Goal: Task Accomplishment & Management: Use online tool/utility

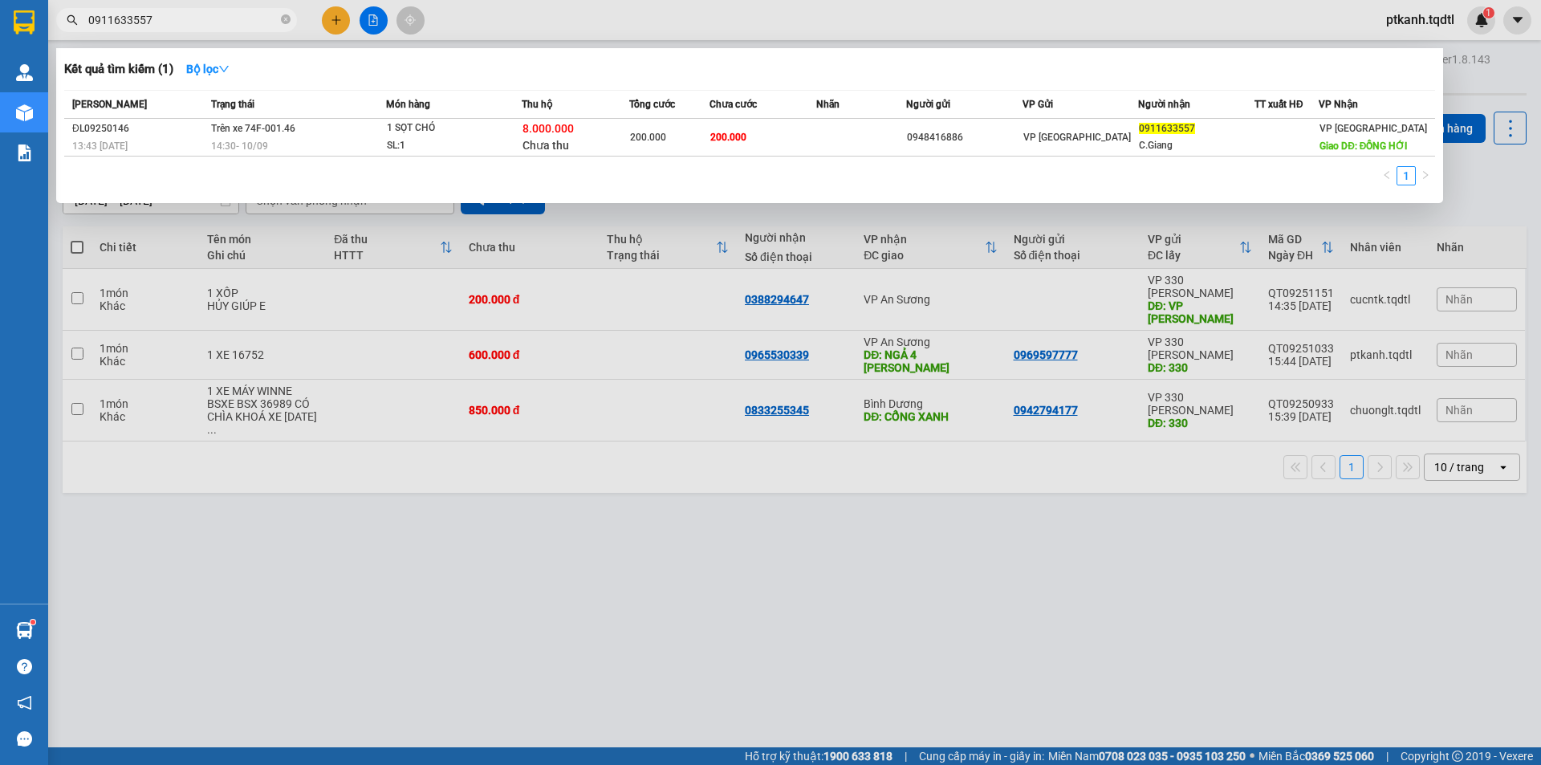
scroll to position [74, 0]
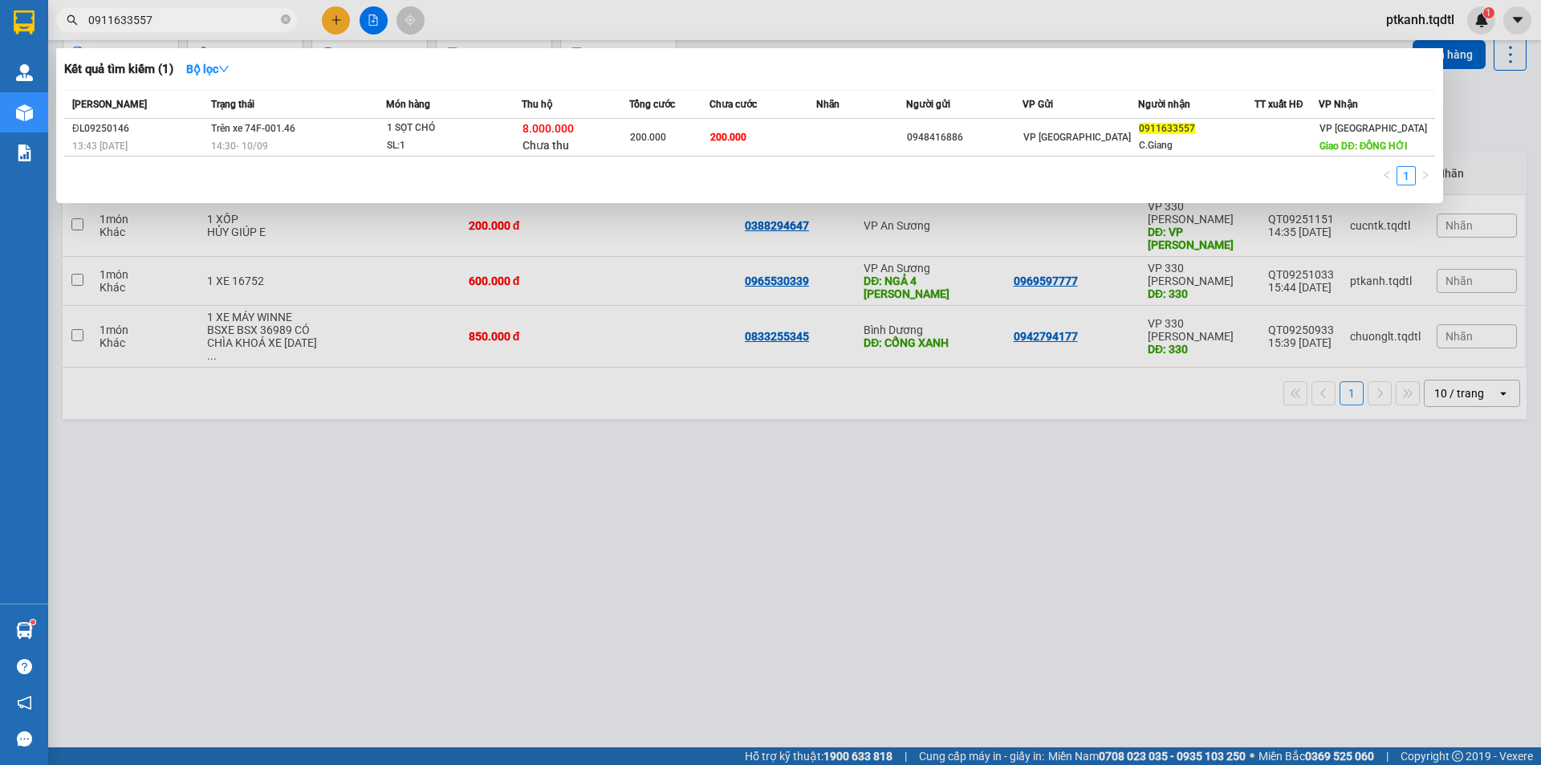
click at [181, 25] on input "0911633557" at bounding box center [182, 20] width 189 height 18
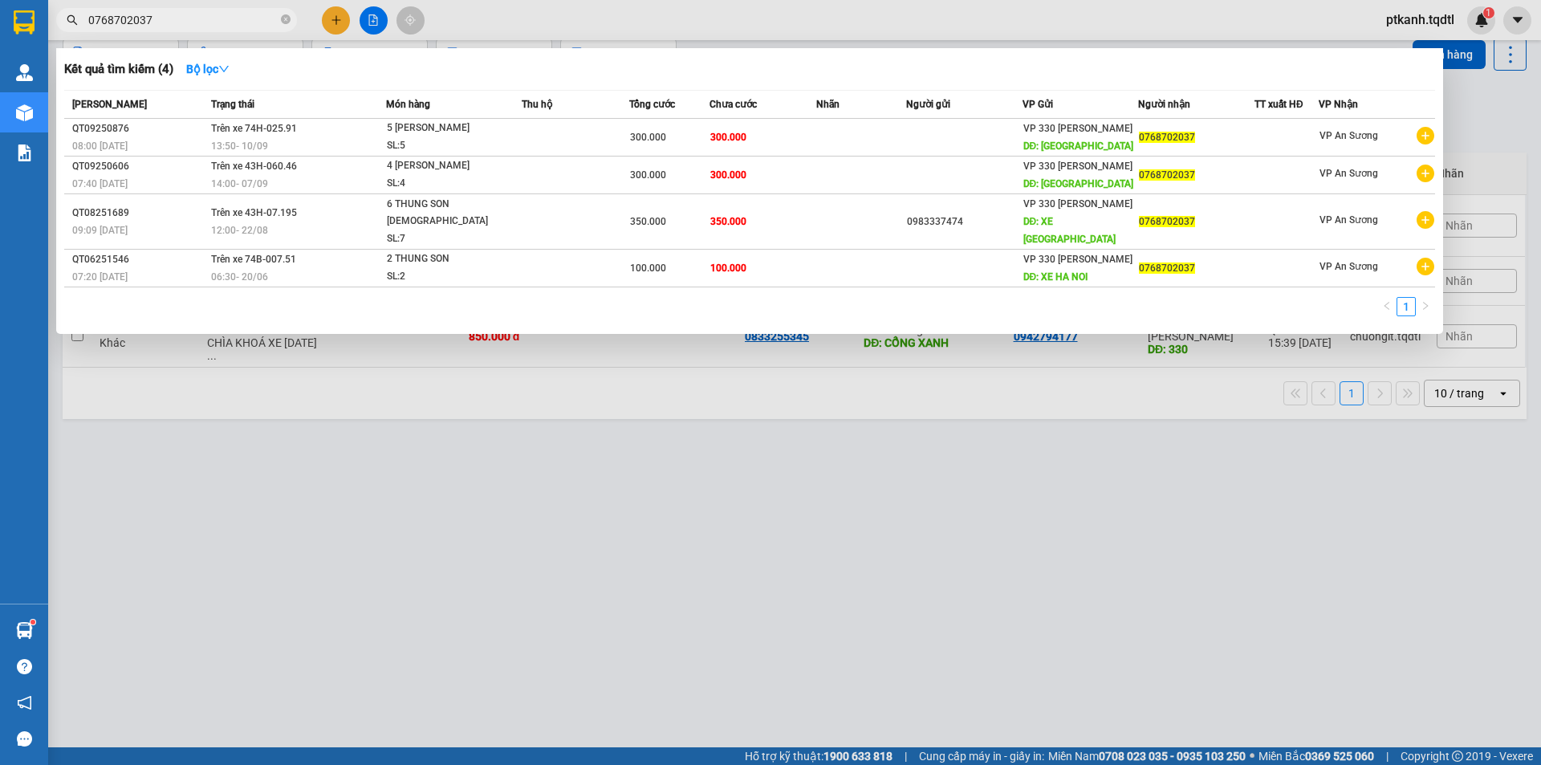
click at [182, 18] on input "0768702037" at bounding box center [182, 20] width 189 height 18
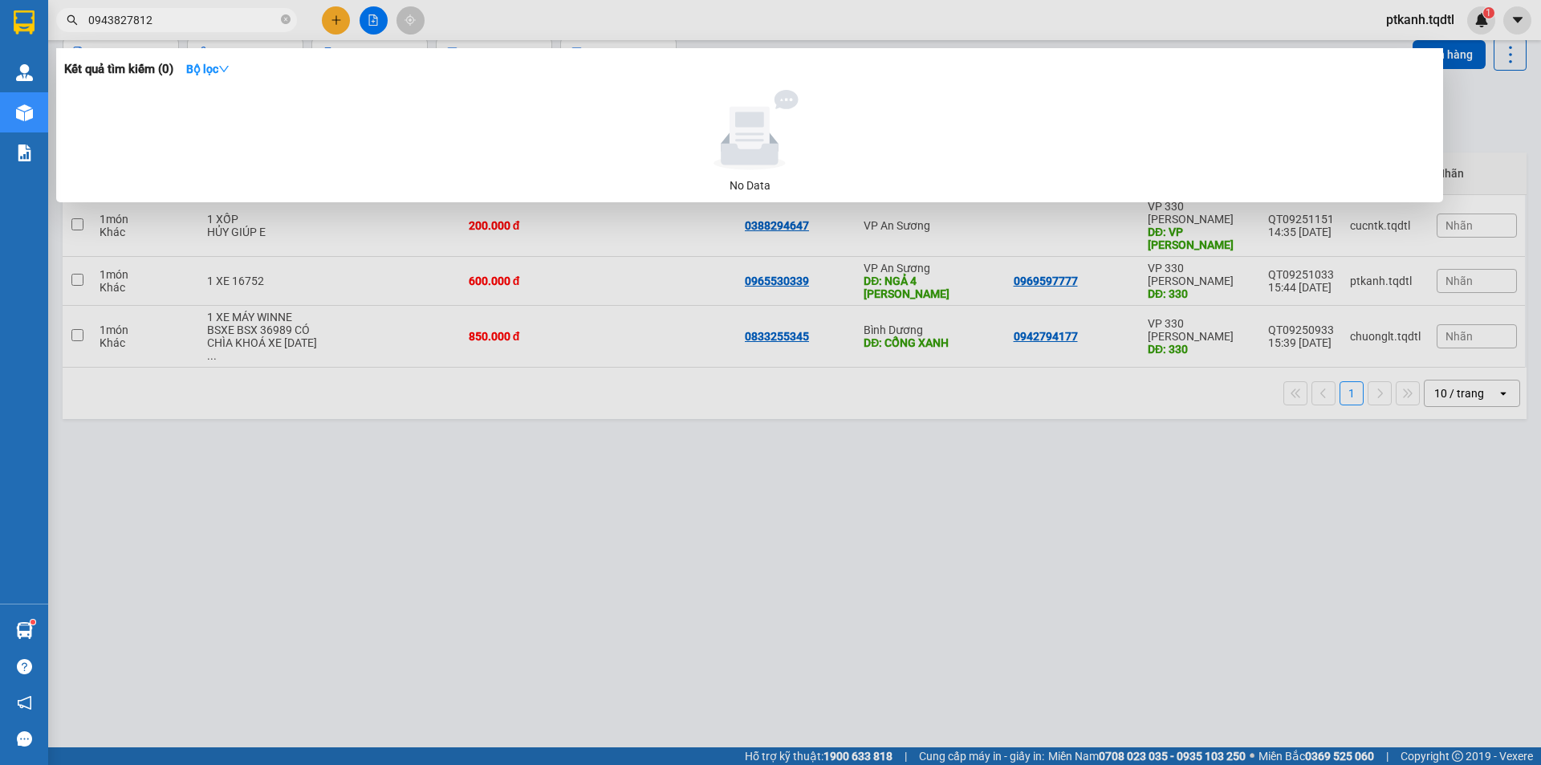
click at [170, 19] on input "0943827812" at bounding box center [182, 20] width 189 height 18
type input "0943827812"
click at [908, 596] on div at bounding box center [770, 382] width 1541 height 765
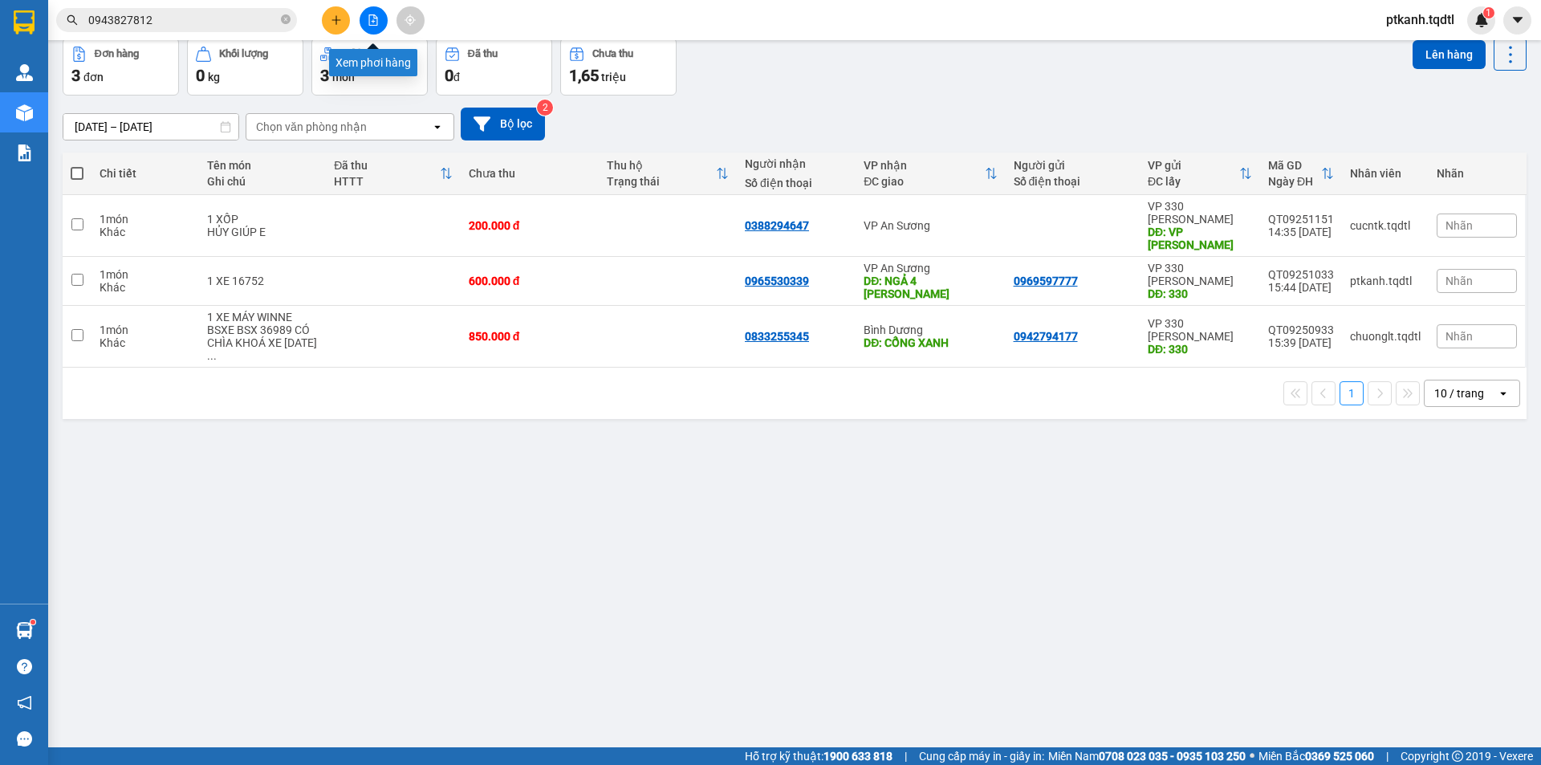
click at [376, 24] on icon "file-add" at bounding box center [373, 19] width 11 height 11
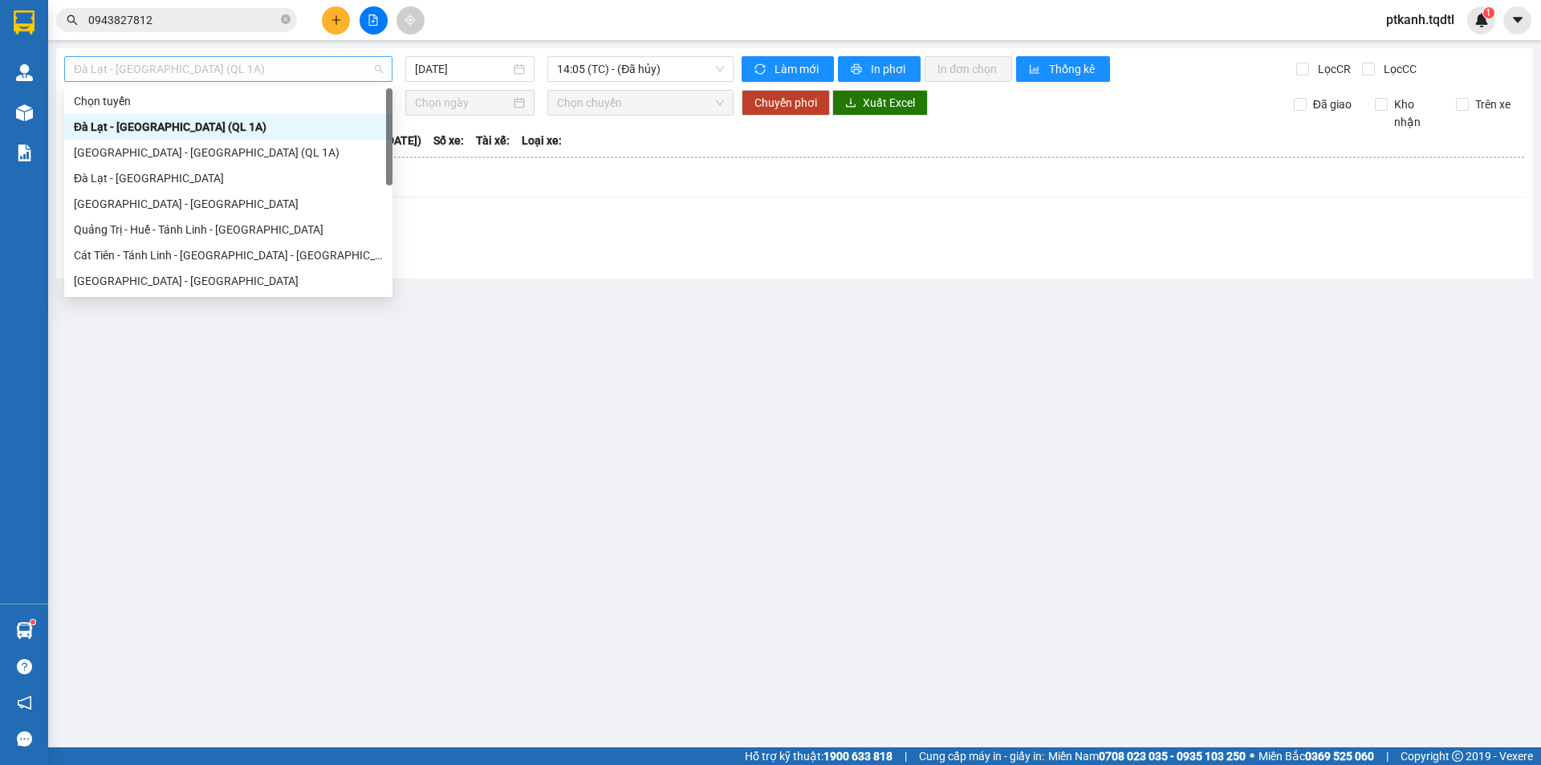
click at [378, 61] on span "Đà Lạt - [GEOGRAPHIC_DATA] (QL 1A)" at bounding box center [228, 69] width 309 height 24
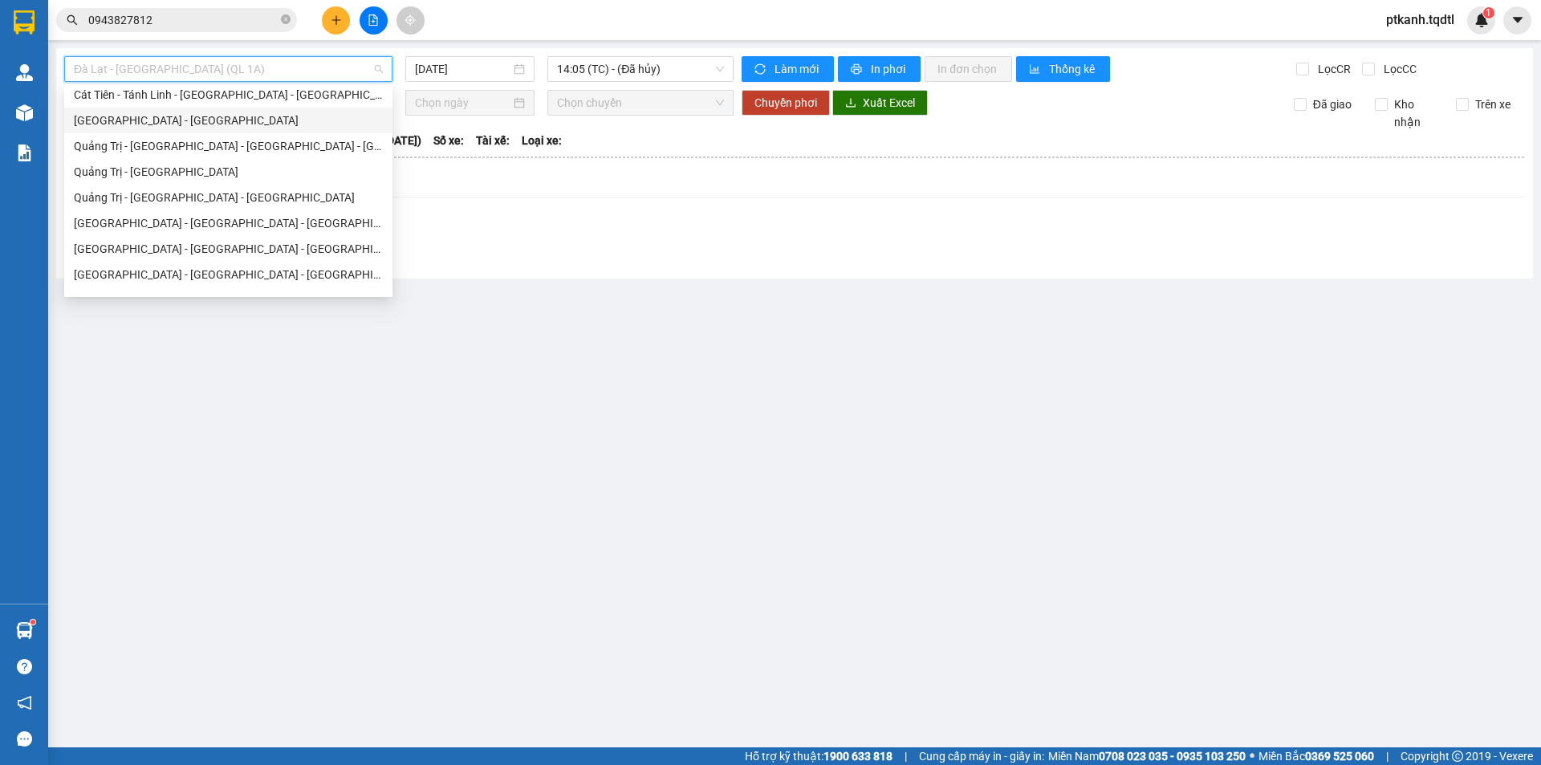
scroll to position [80, 0]
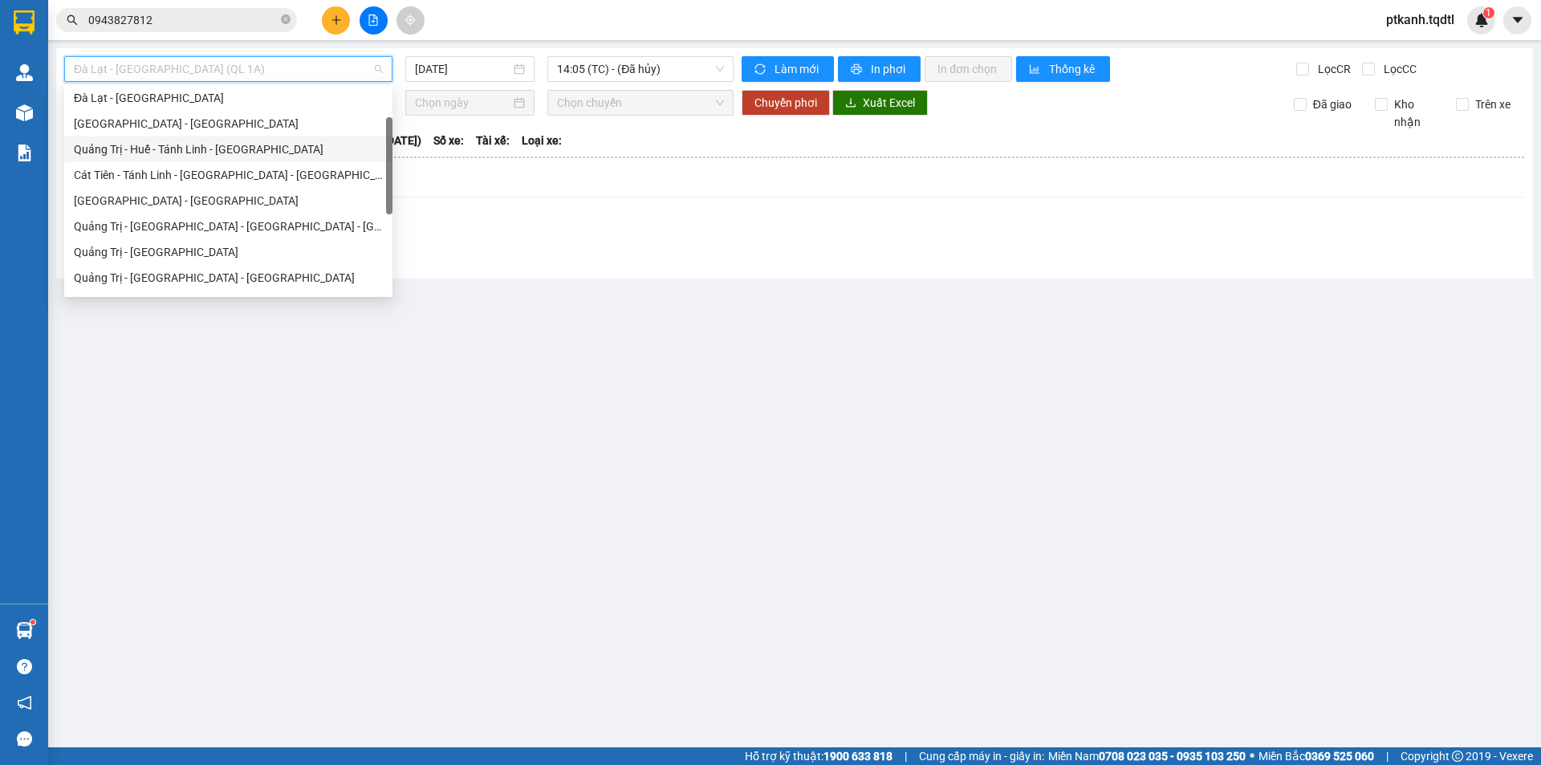
click at [257, 151] on div "Quảng Trị - Huế - Tánh Linh - [GEOGRAPHIC_DATA]" at bounding box center [228, 149] width 309 height 18
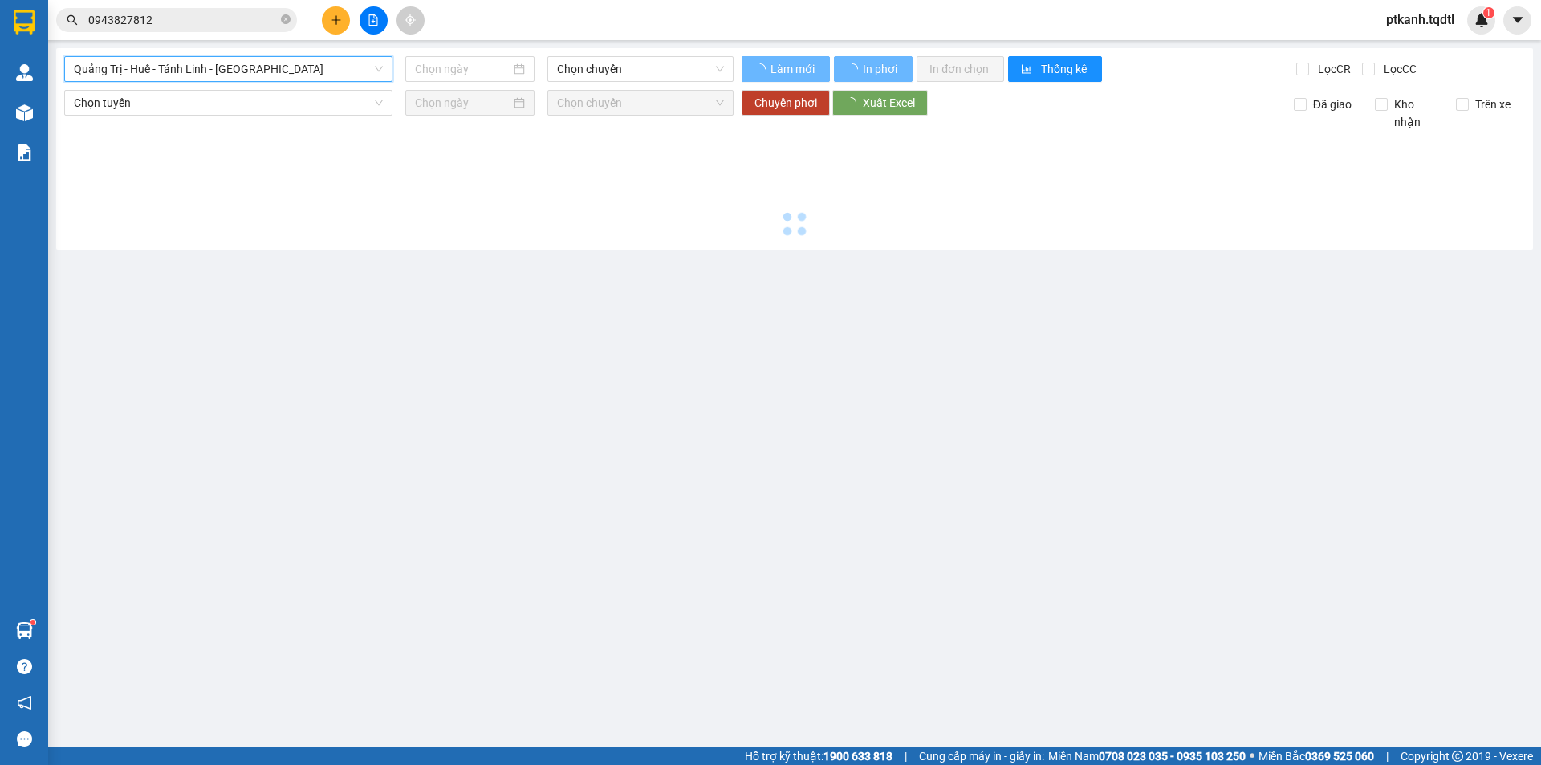
type input "[DATE]"
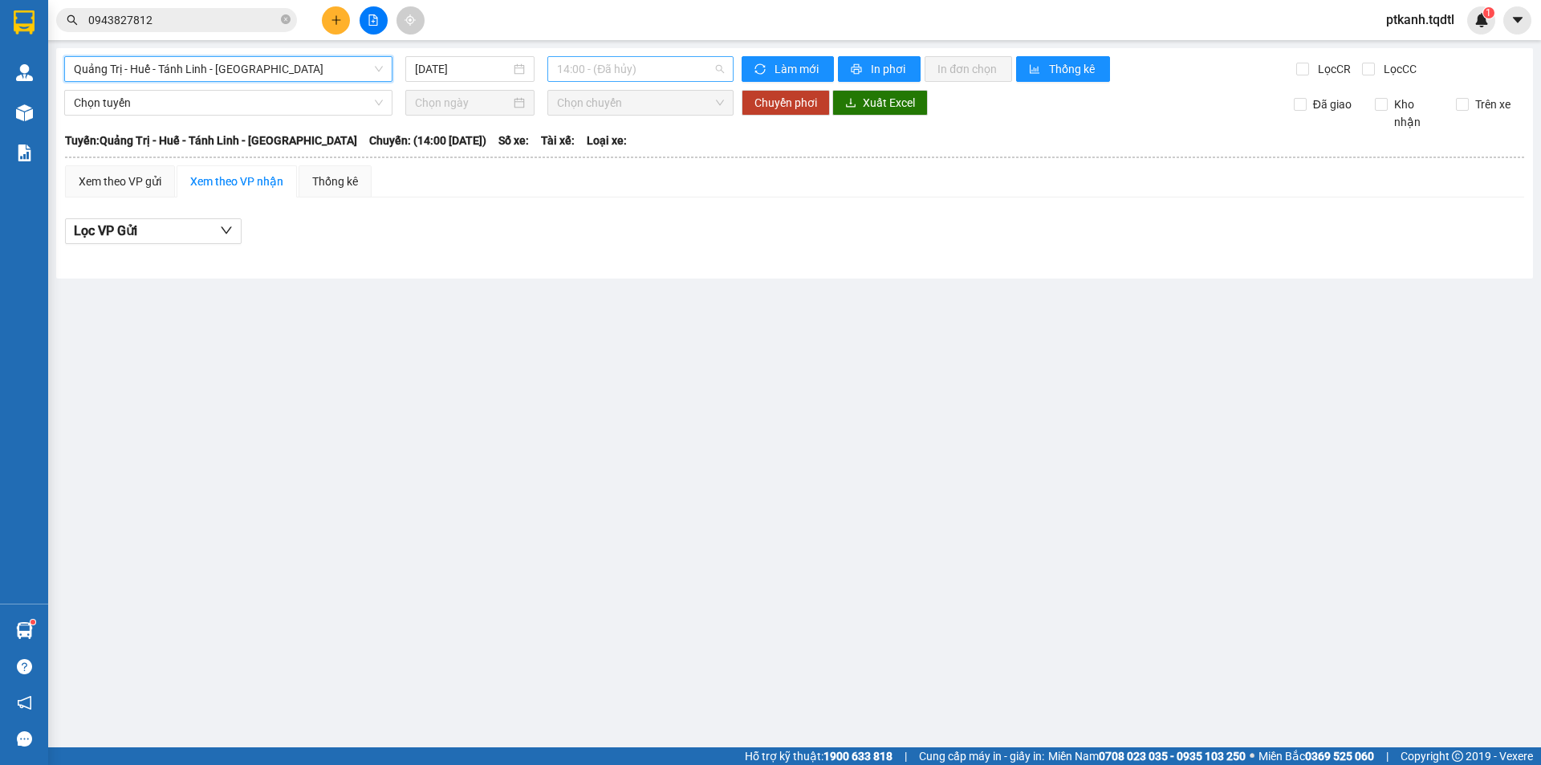
click at [664, 69] on span "14:00 - (Đã hủy)" at bounding box center [640, 69] width 167 height 24
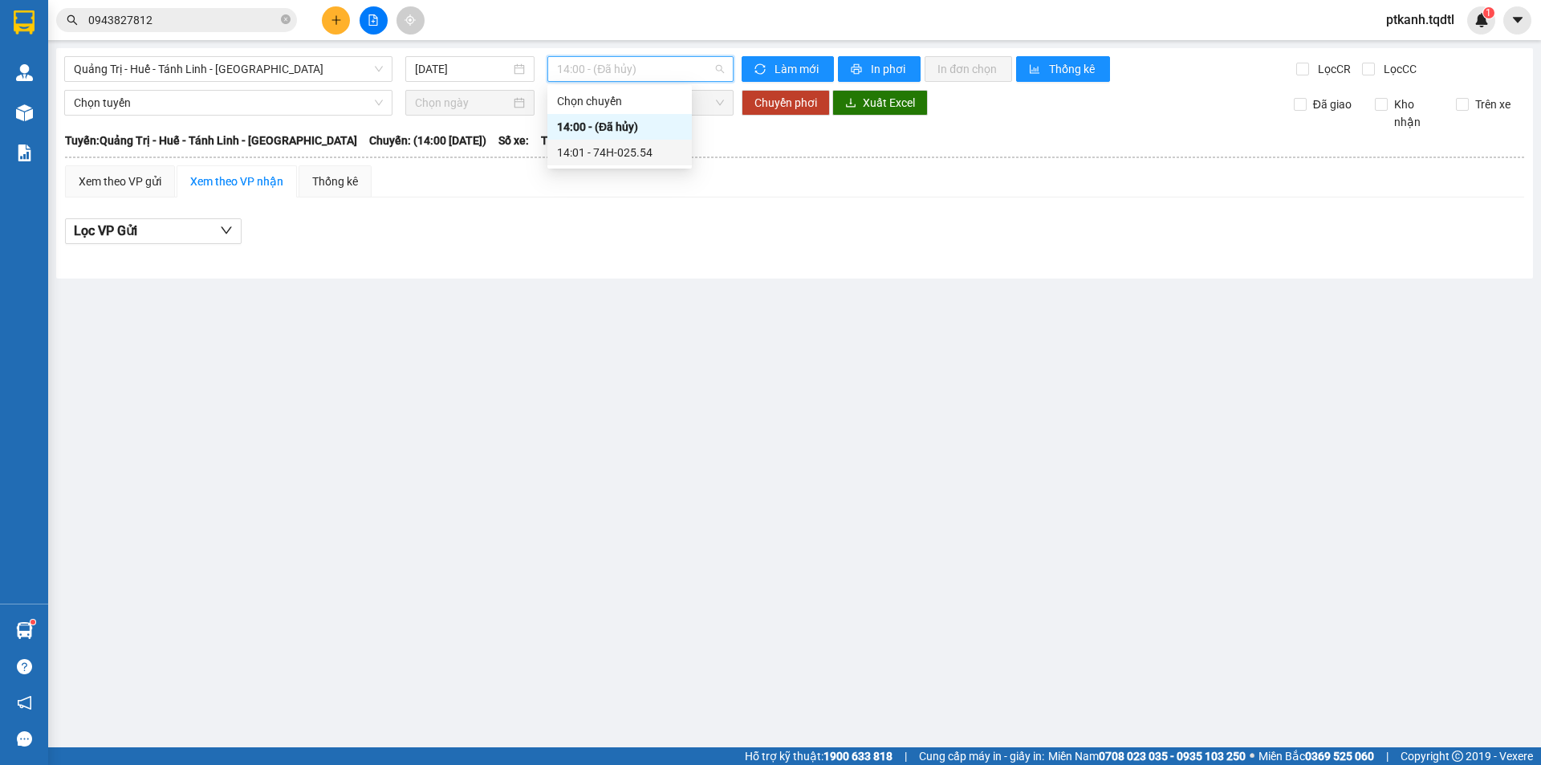
click at [640, 150] on div "14:01 - 74H-025.54" at bounding box center [619, 153] width 125 height 18
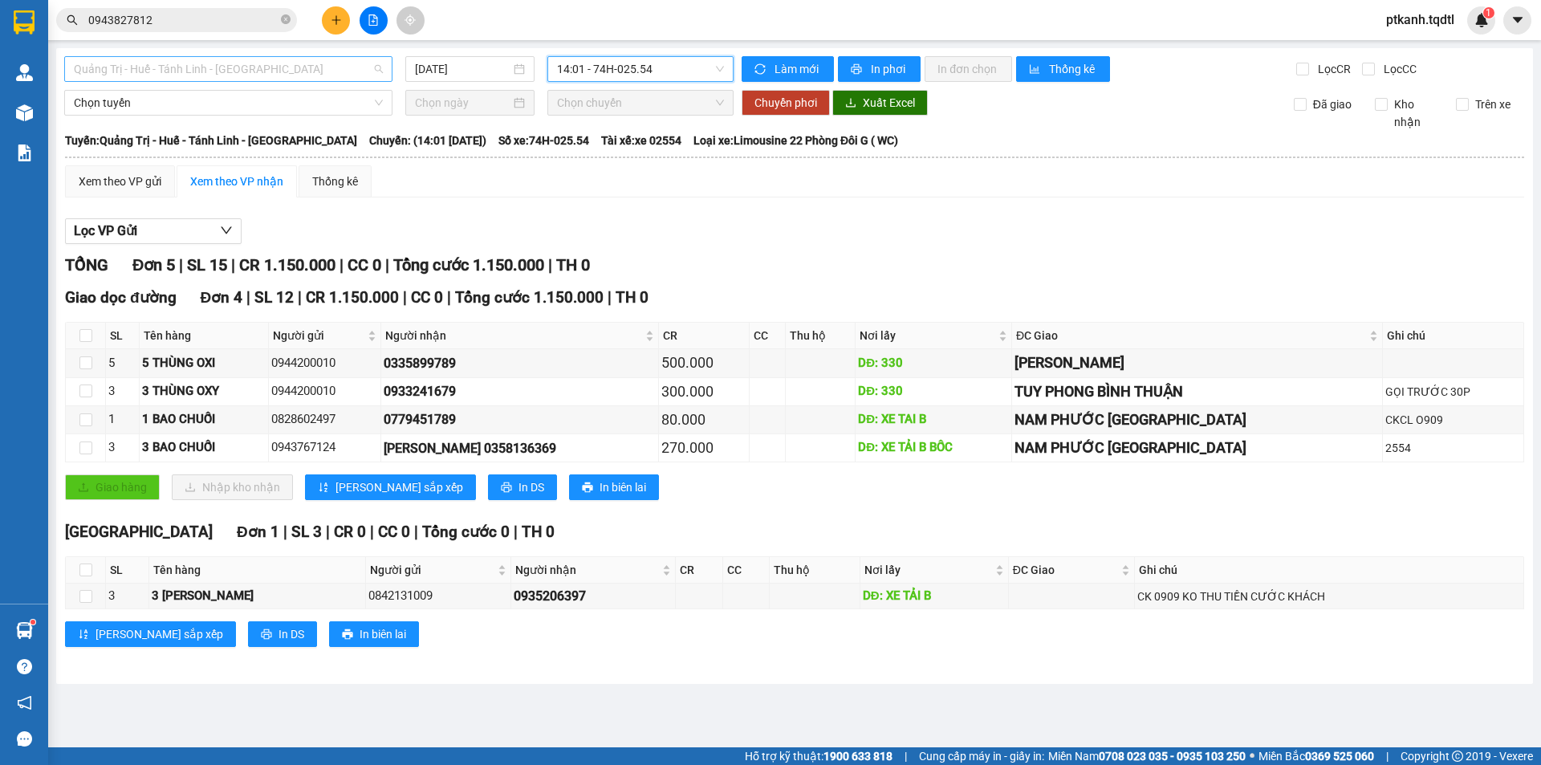
click at [386, 68] on div "Quảng Trị - Huế - Tánh Linh - [GEOGRAPHIC_DATA]" at bounding box center [228, 69] width 328 height 26
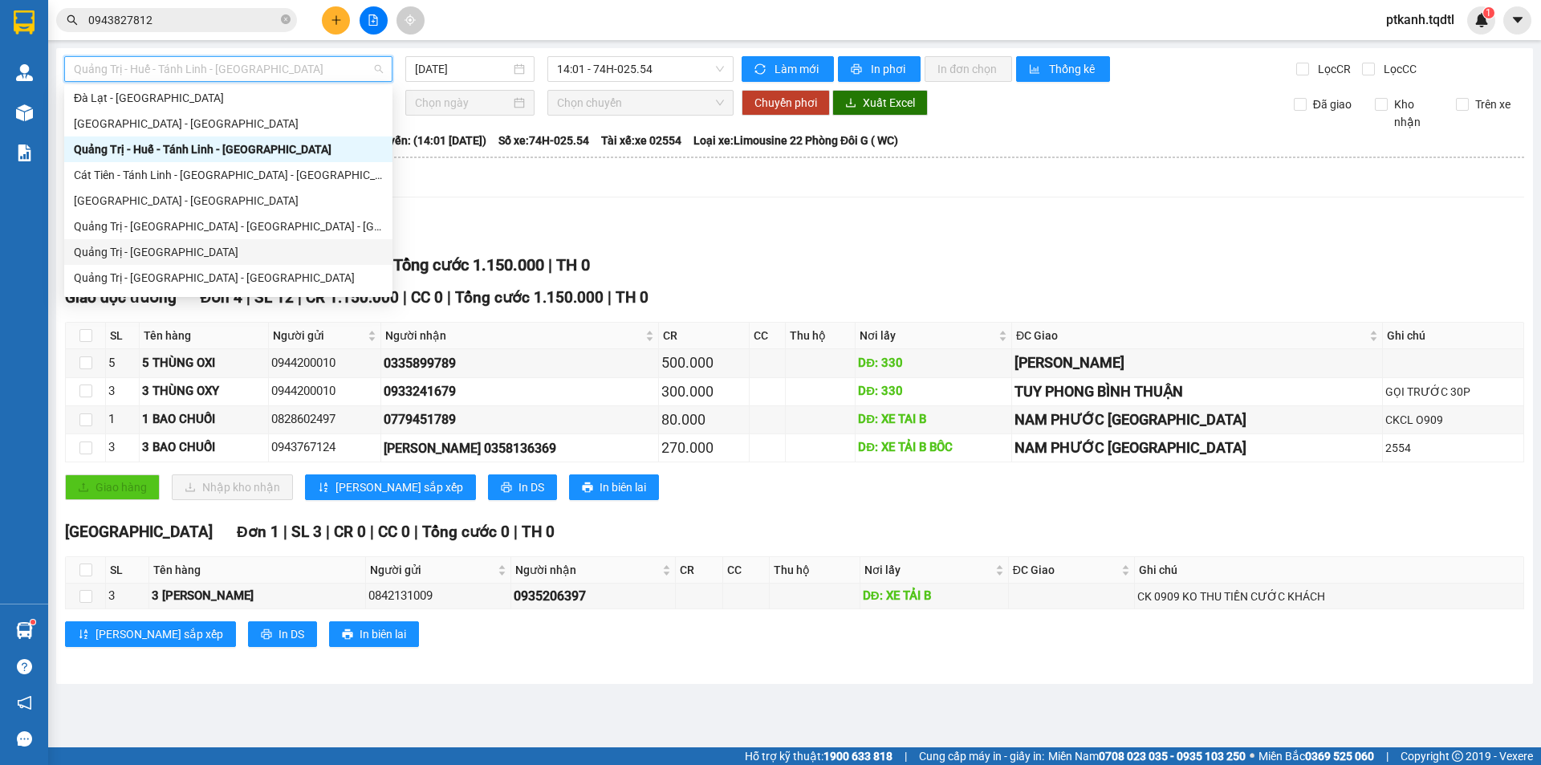
click at [283, 247] on div "Quảng Trị - [GEOGRAPHIC_DATA]" at bounding box center [228, 252] width 309 height 18
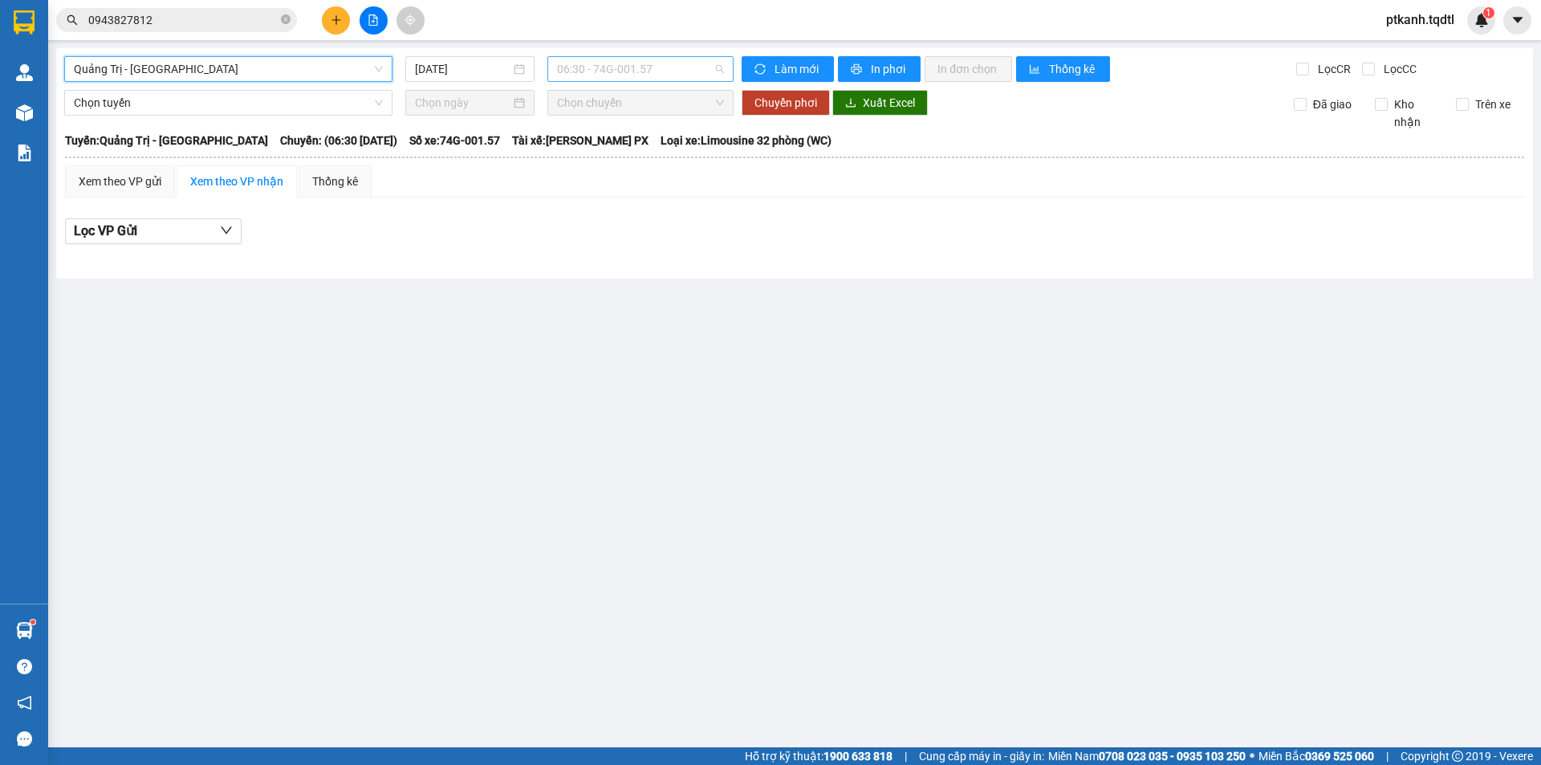
click at [694, 67] on span "06:30 - 74G-001.57" at bounding box center [640, 69] width 167 height 24
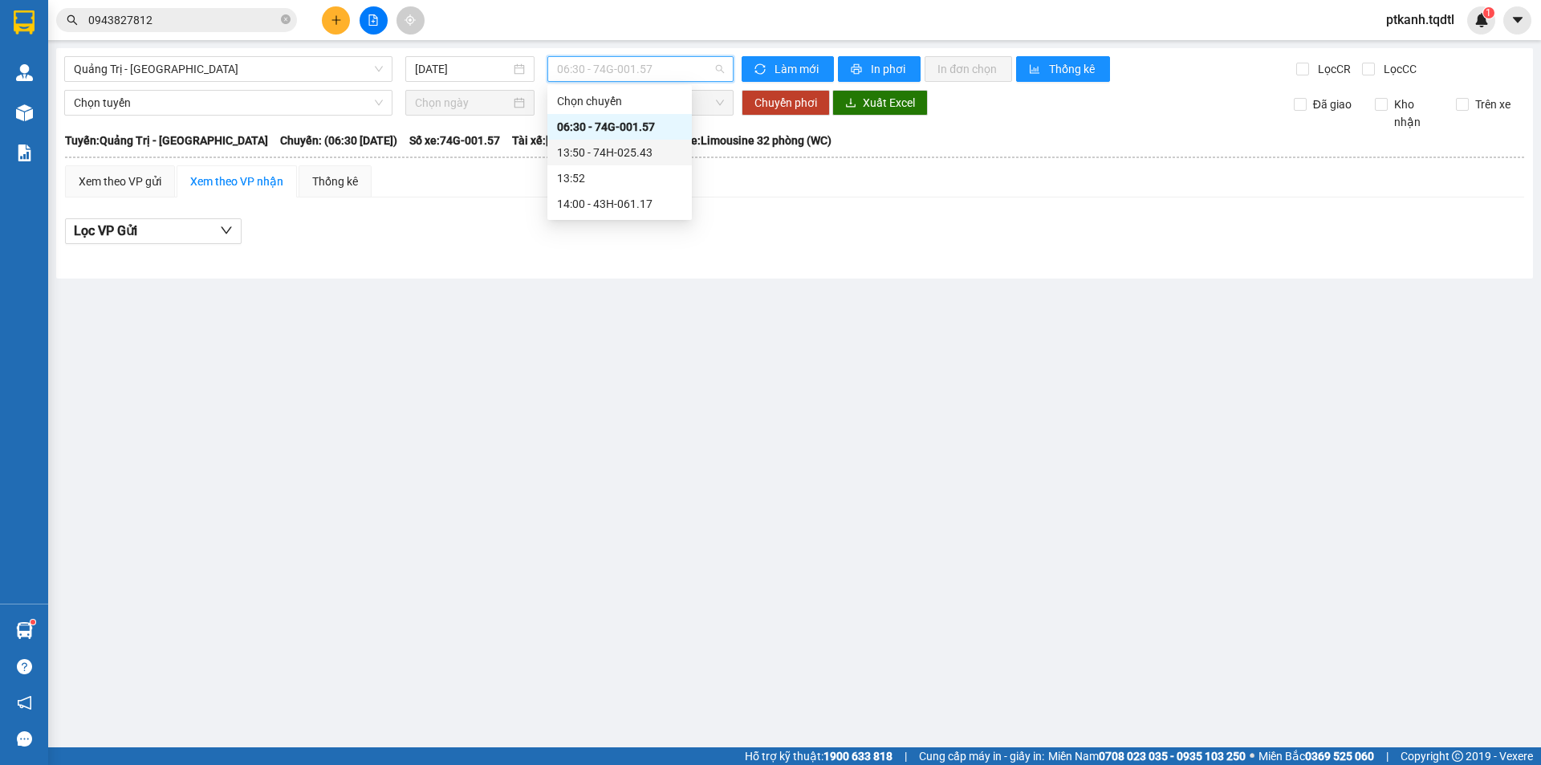
click at [648, 152] on div "13:50 - 74H-025.43" at bounding box center [619, 153] width 125 height 18
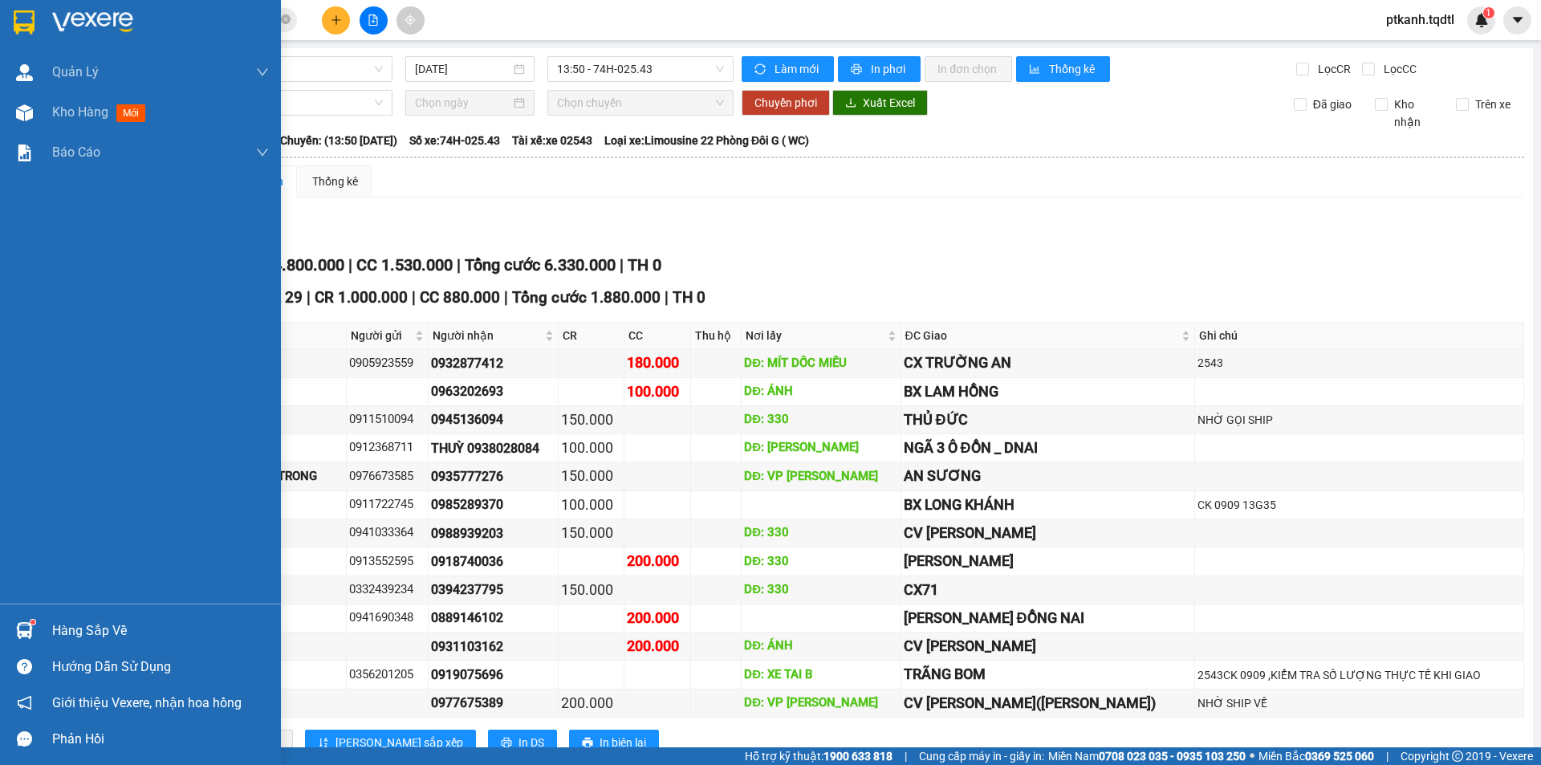
click at [96, 624] on div "Hàng sắp về" at bounding box center [160, 631] width 217 height 24
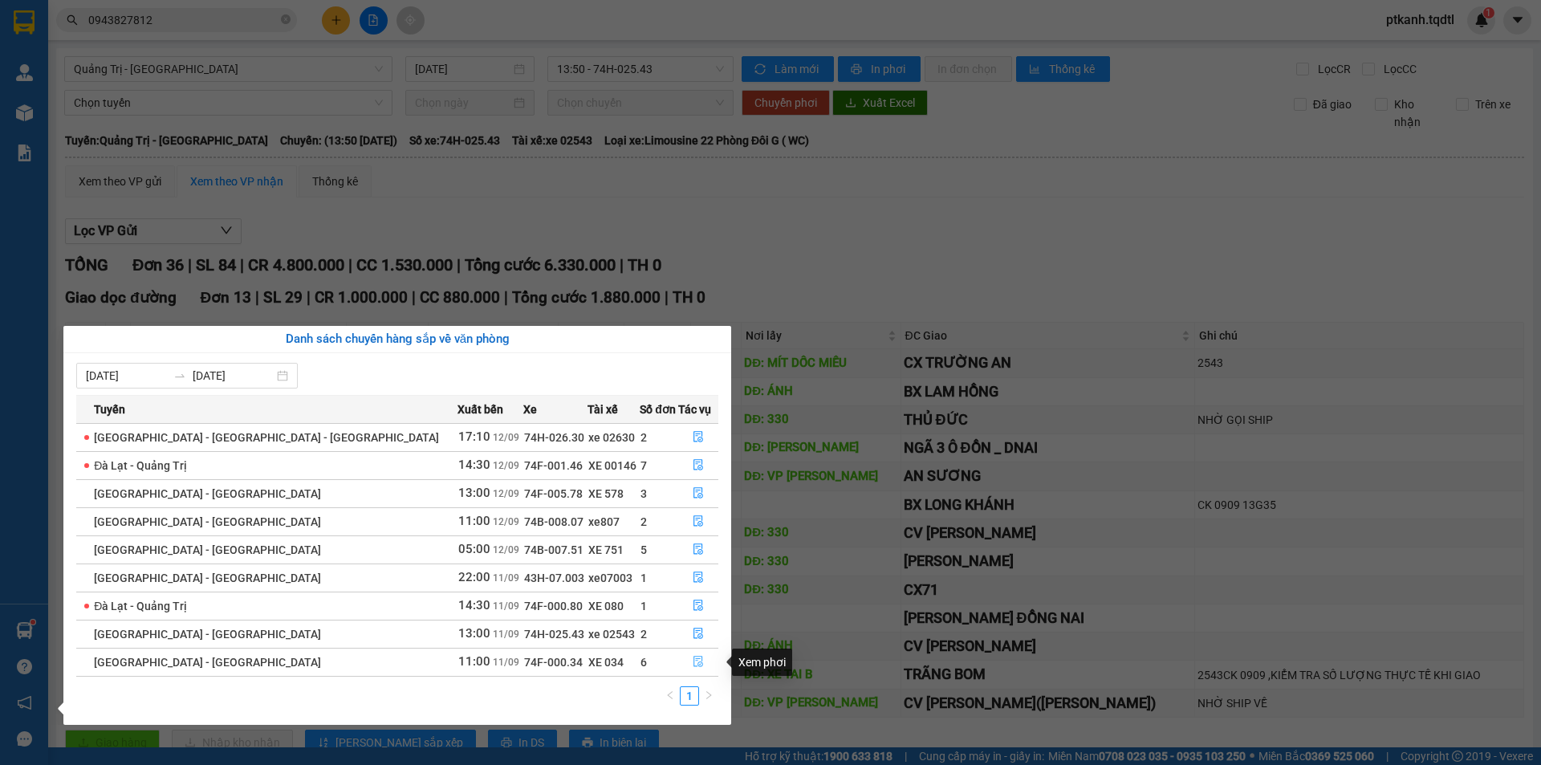
click at [693, 660] on icon "file-done" at bounding box center [698, 661] width 10 height 11
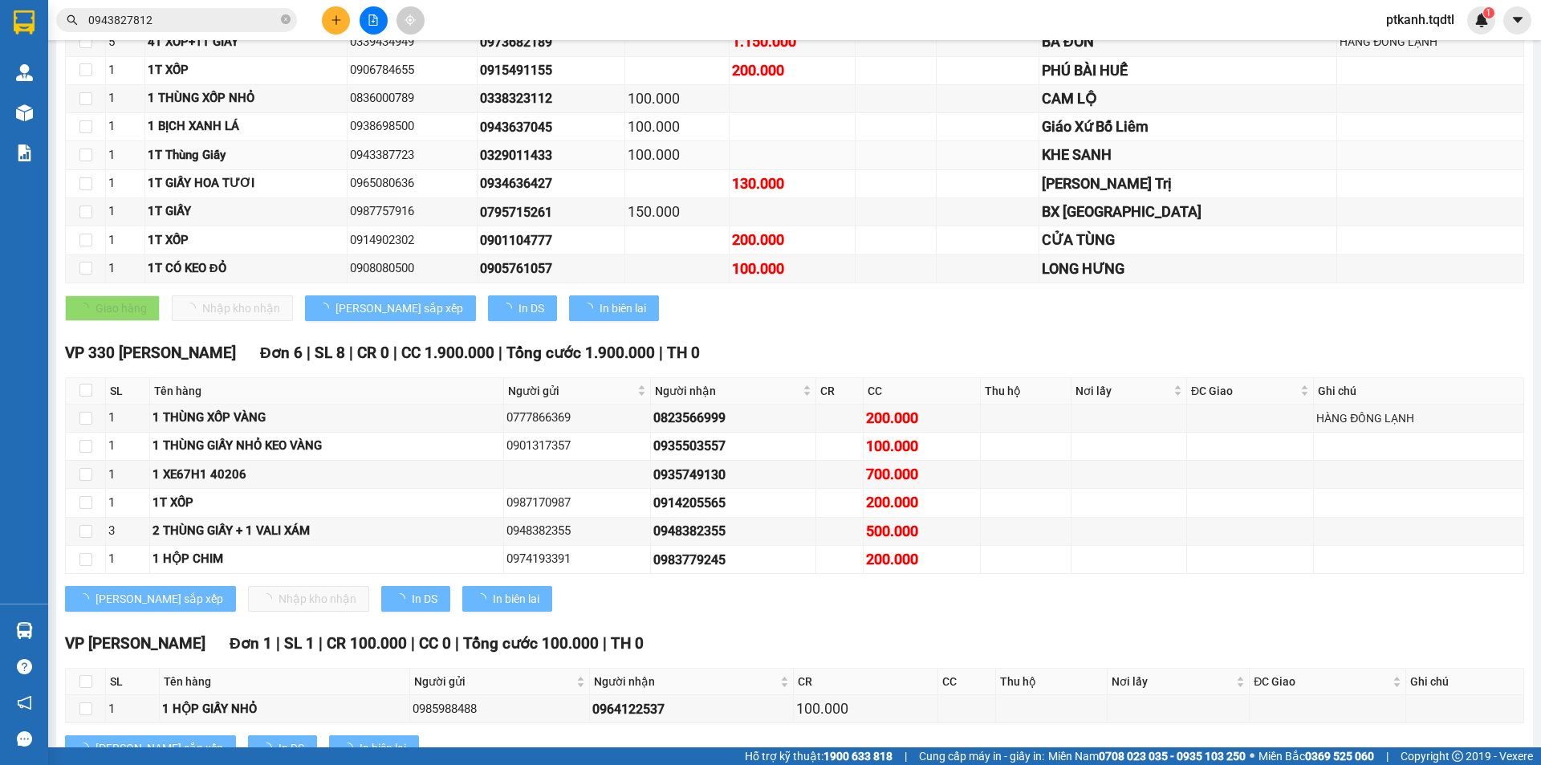
type input "[DATE]"
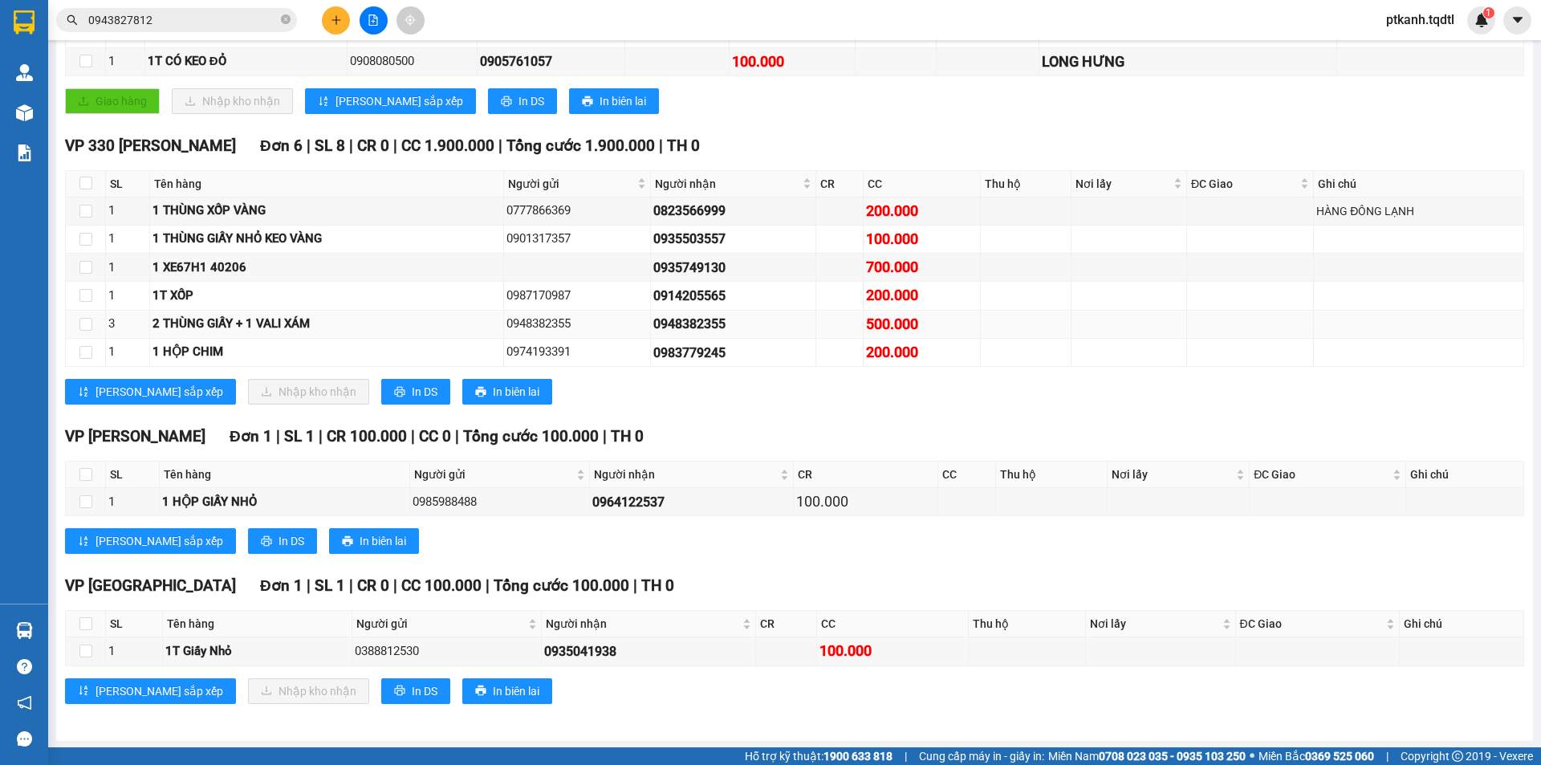
scroll to position [531, 0]
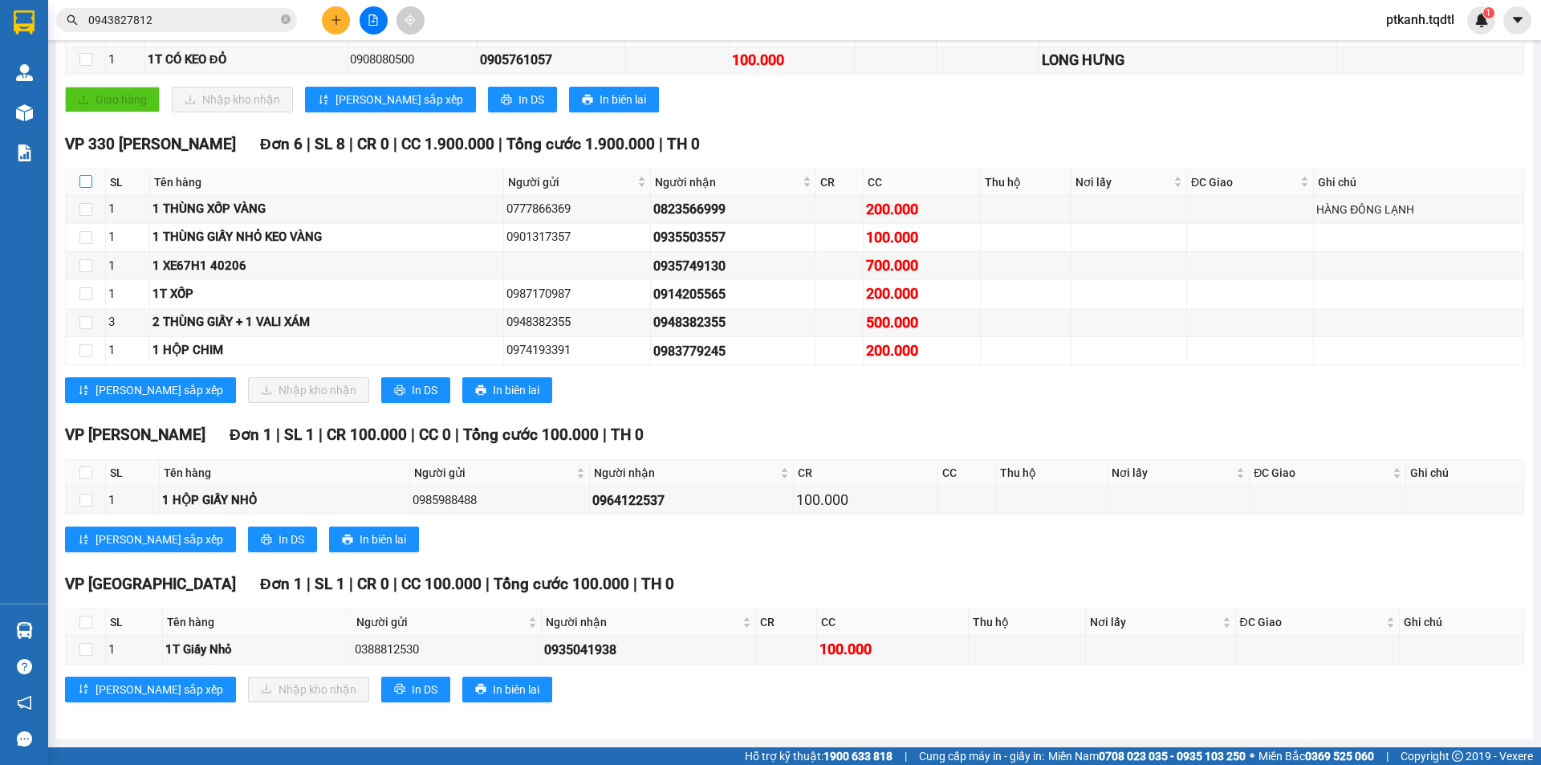
click at [81, 181] on input "checkbox" at bounding box center [85, 181] width 13 height 13
checkbox input "true"
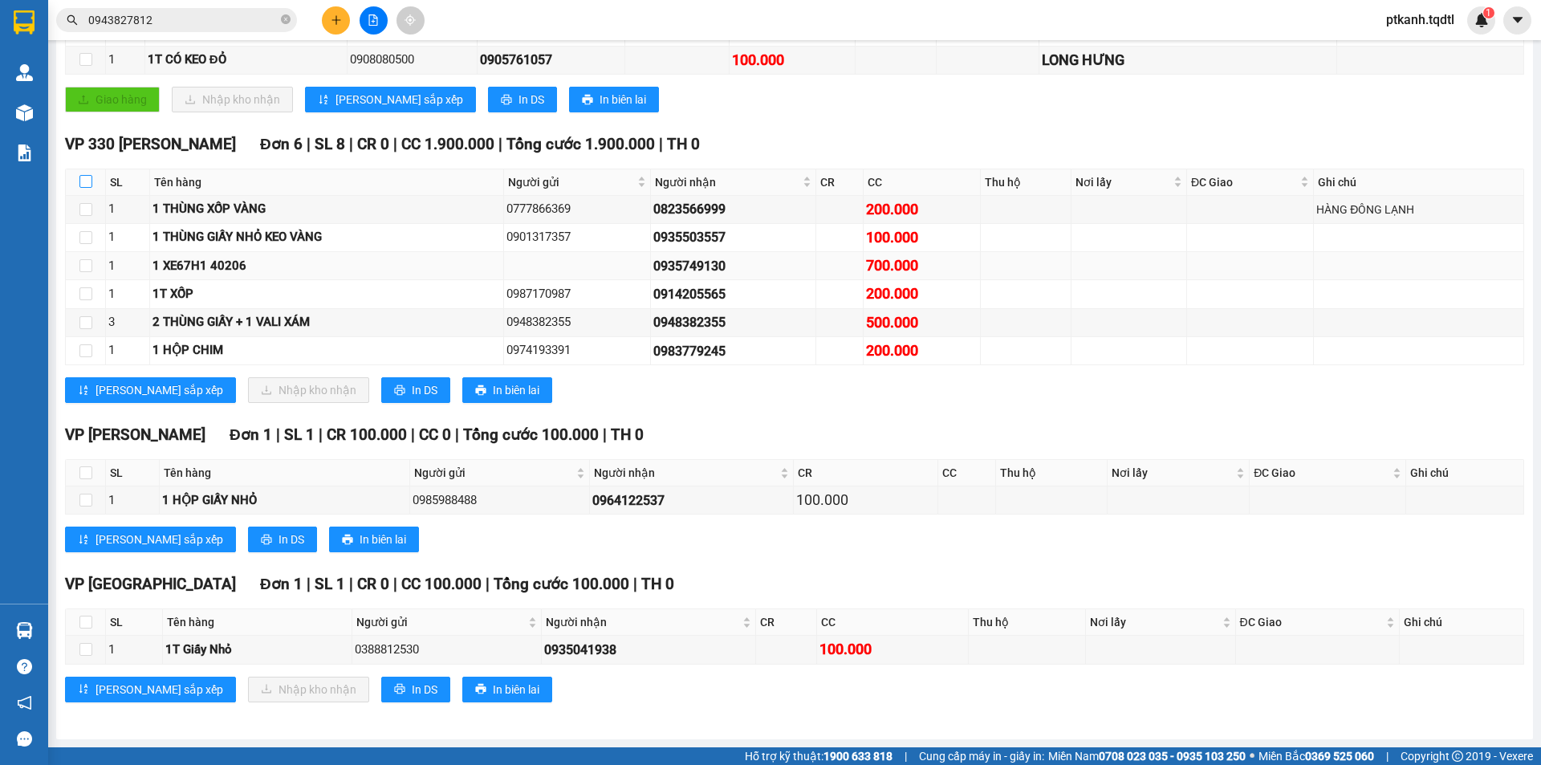
checkbox input "true"
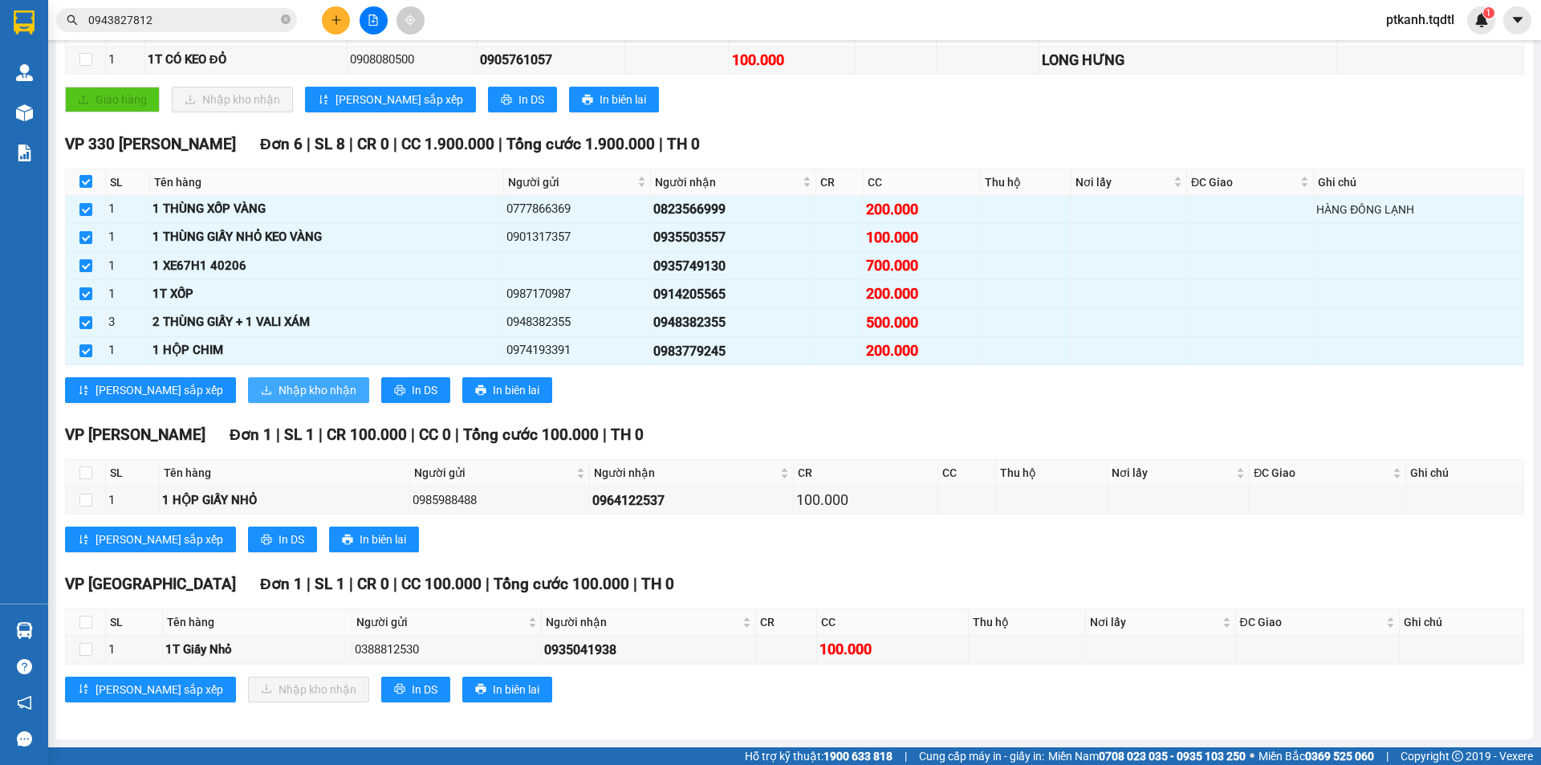
click at [278, 396] on span "Nhập kho nhận" at bounding box center [317, 390] width 78 height 18
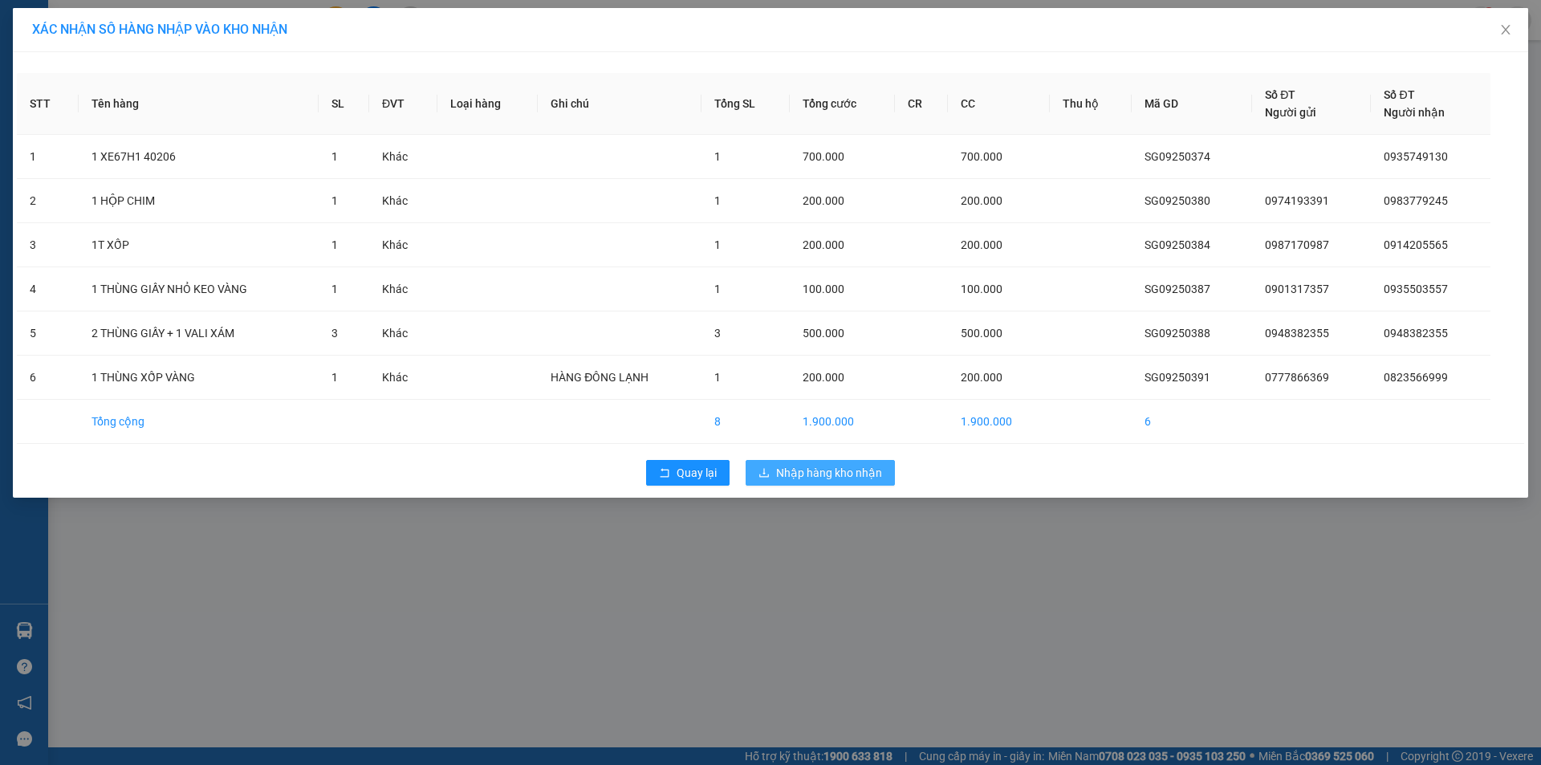
drag, startPoint x: 815, startPoint y: 469, endPoint x: 795, endPoint y: 473, distance: 21.1
click at [815, 469] on span "Nhập hàng kho nhận" at bounding box center [829, 473] width 106 height 18
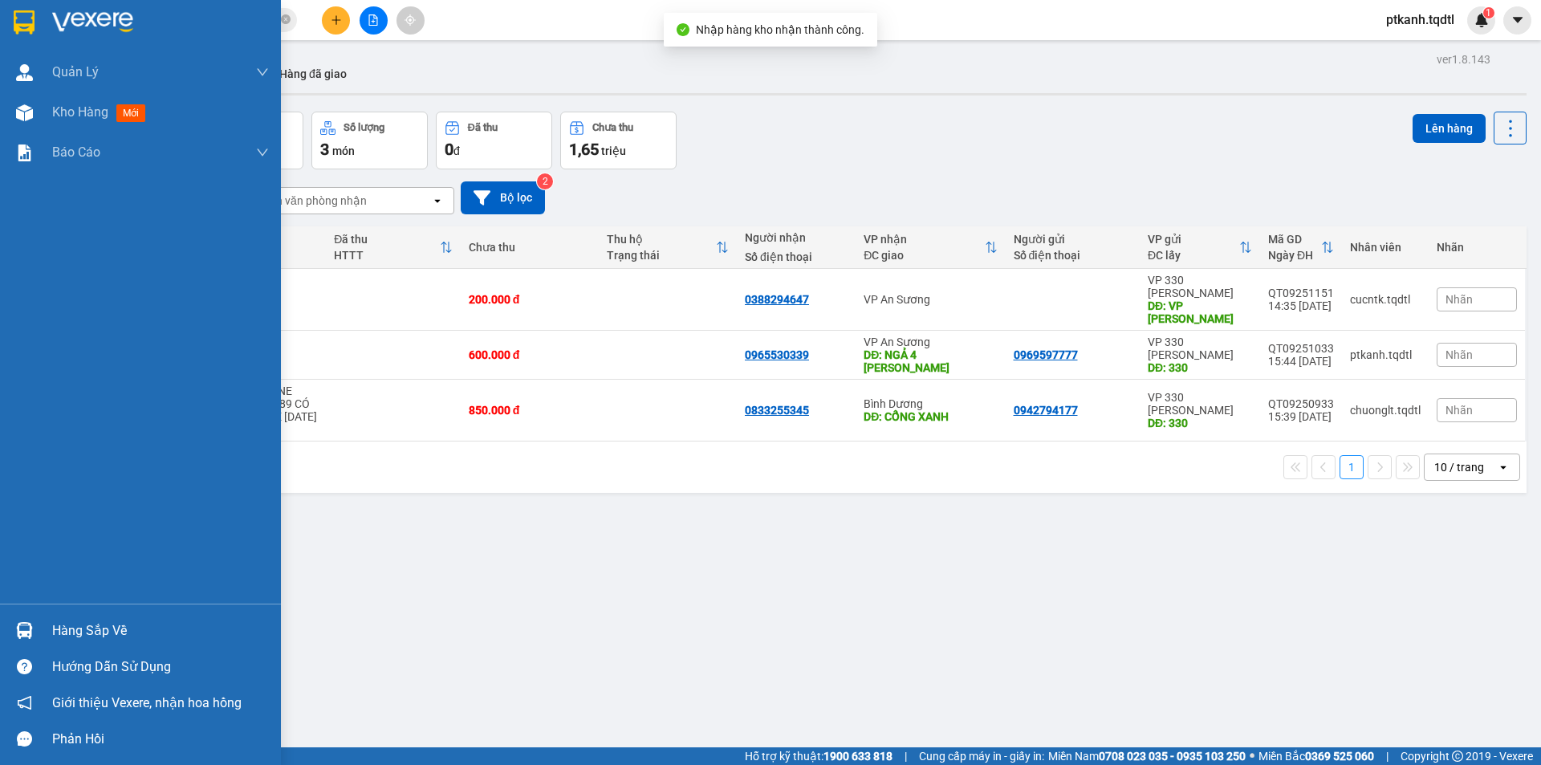
click at [16, 626] on img at bounding box center [24, 630] width 17 height 17
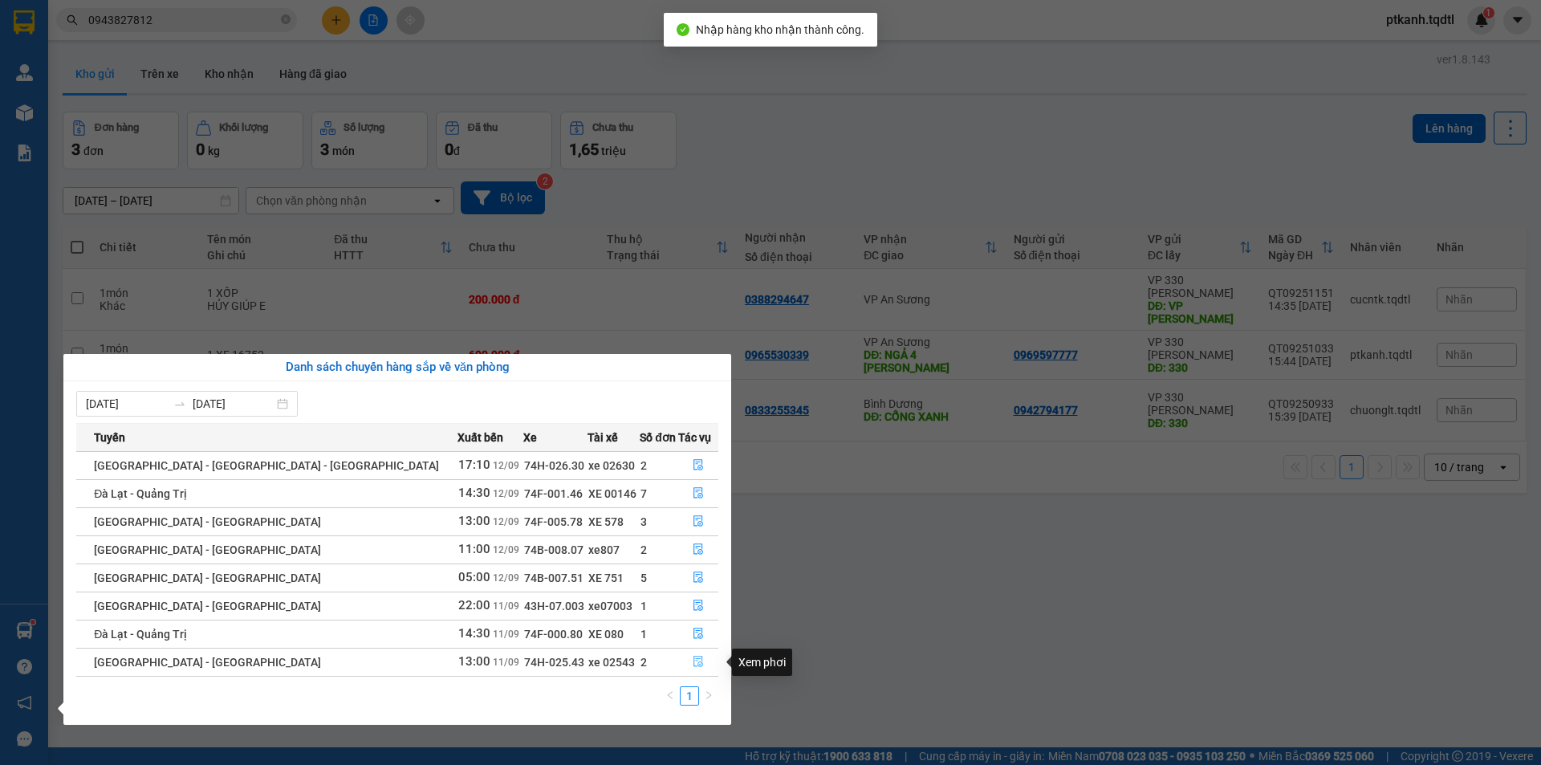
click at [693, 656] on icon "file-done" at bounding box center [698, 661] width 11 height 11
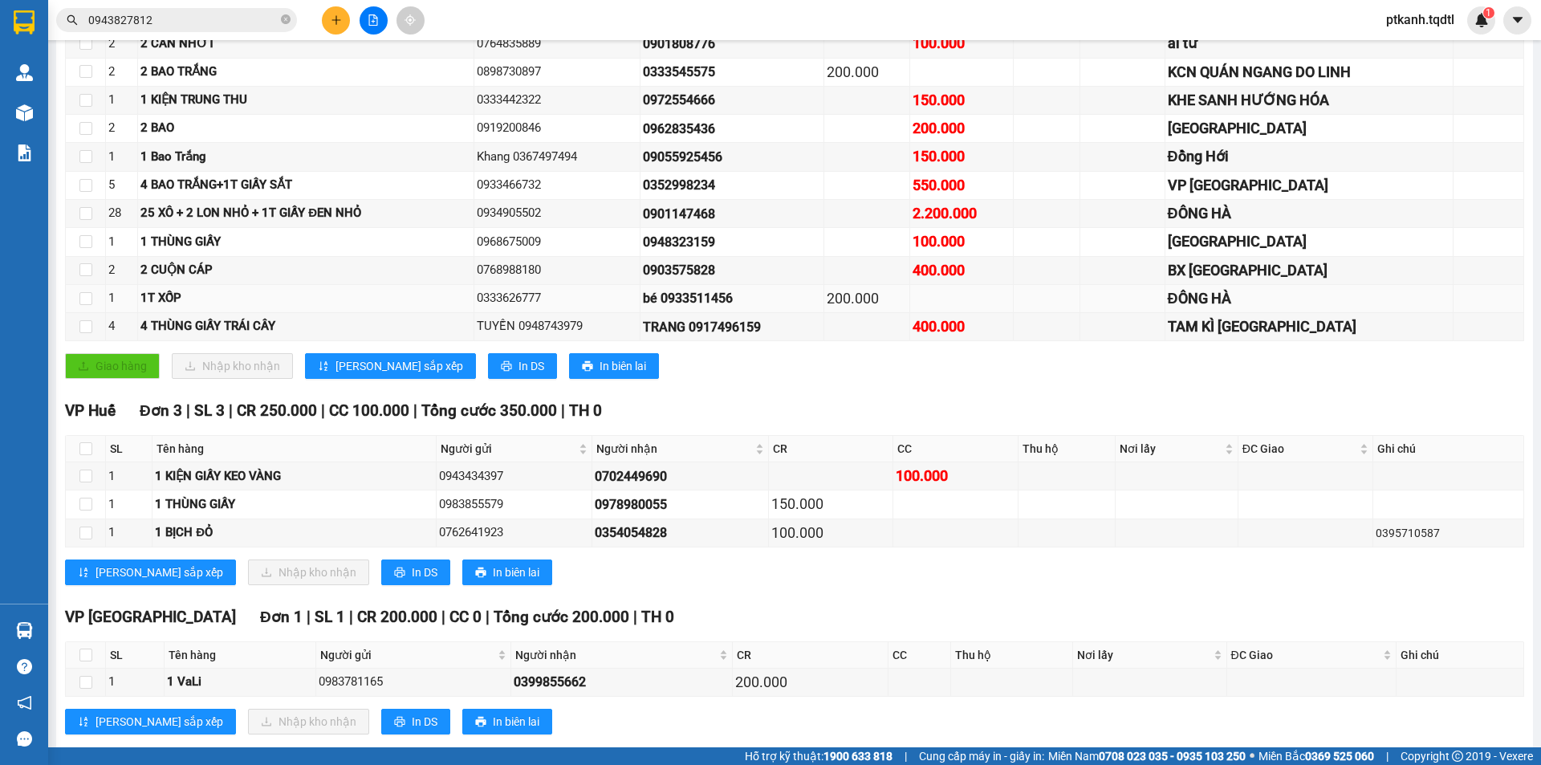
scroll to position [161, 0]
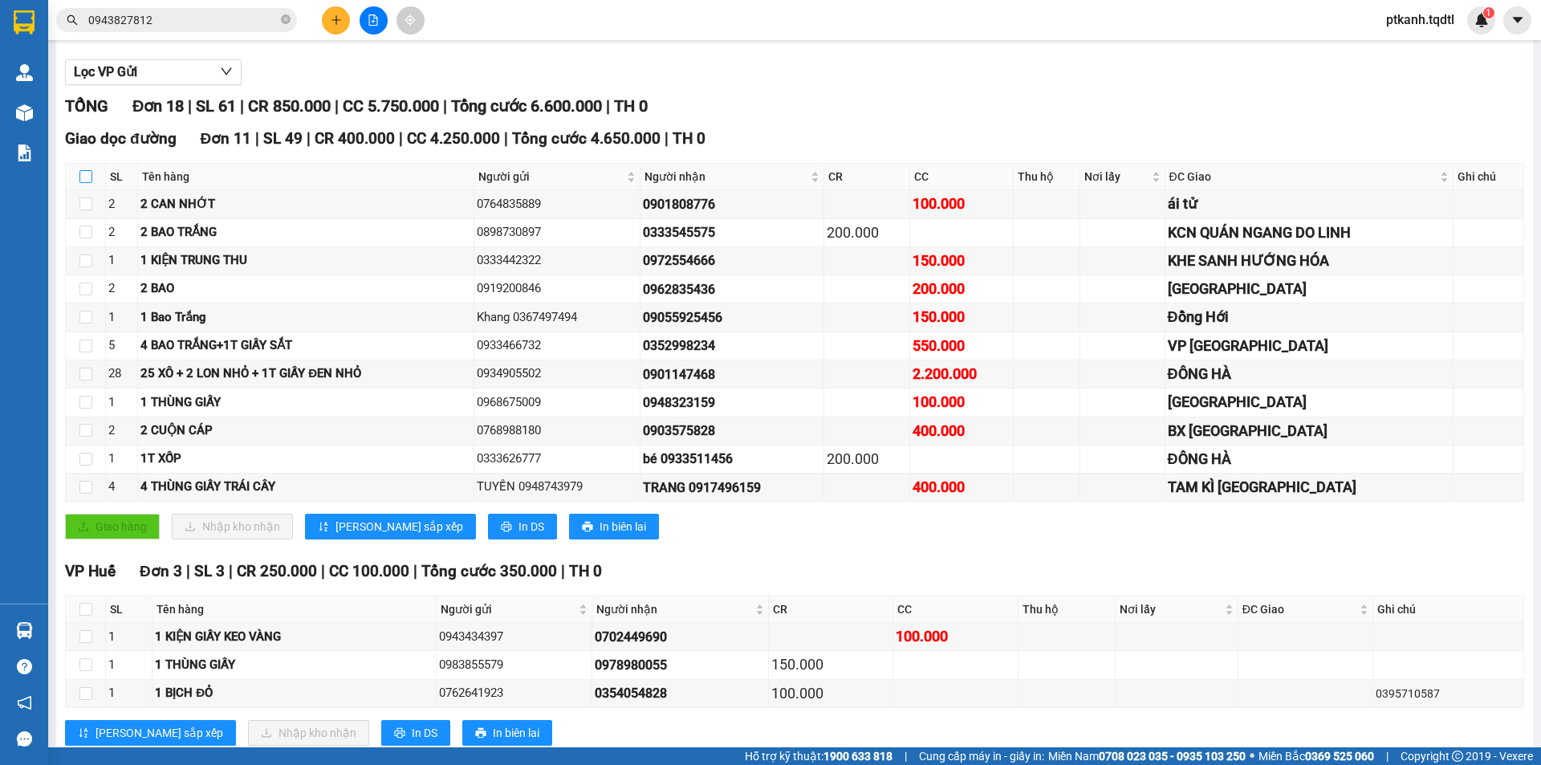
click at [83, 176] on input "checkbox" at bounding box center [85, 176] width 13 height 13
checkbox input "true"
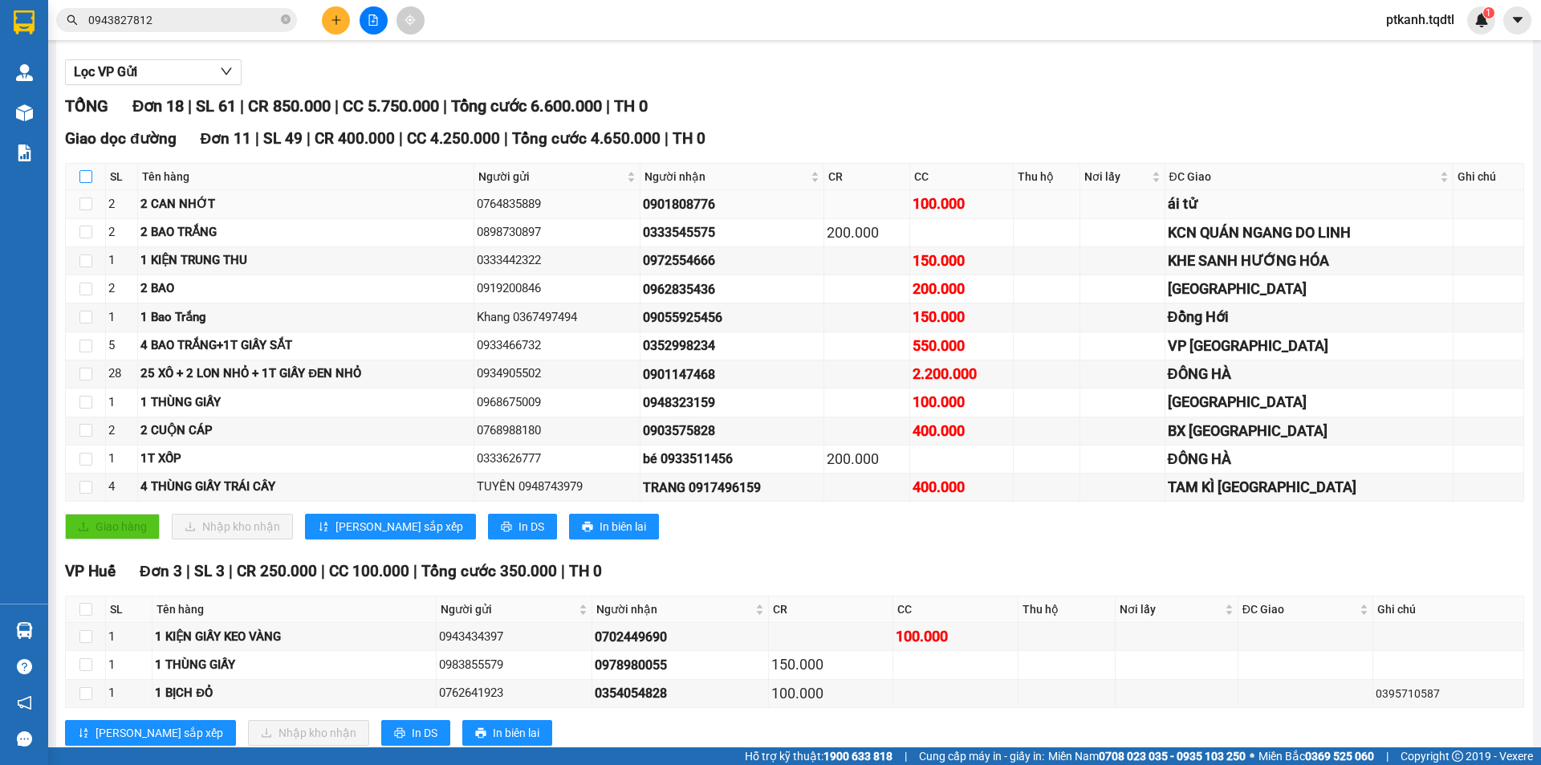
checkbox input "true"
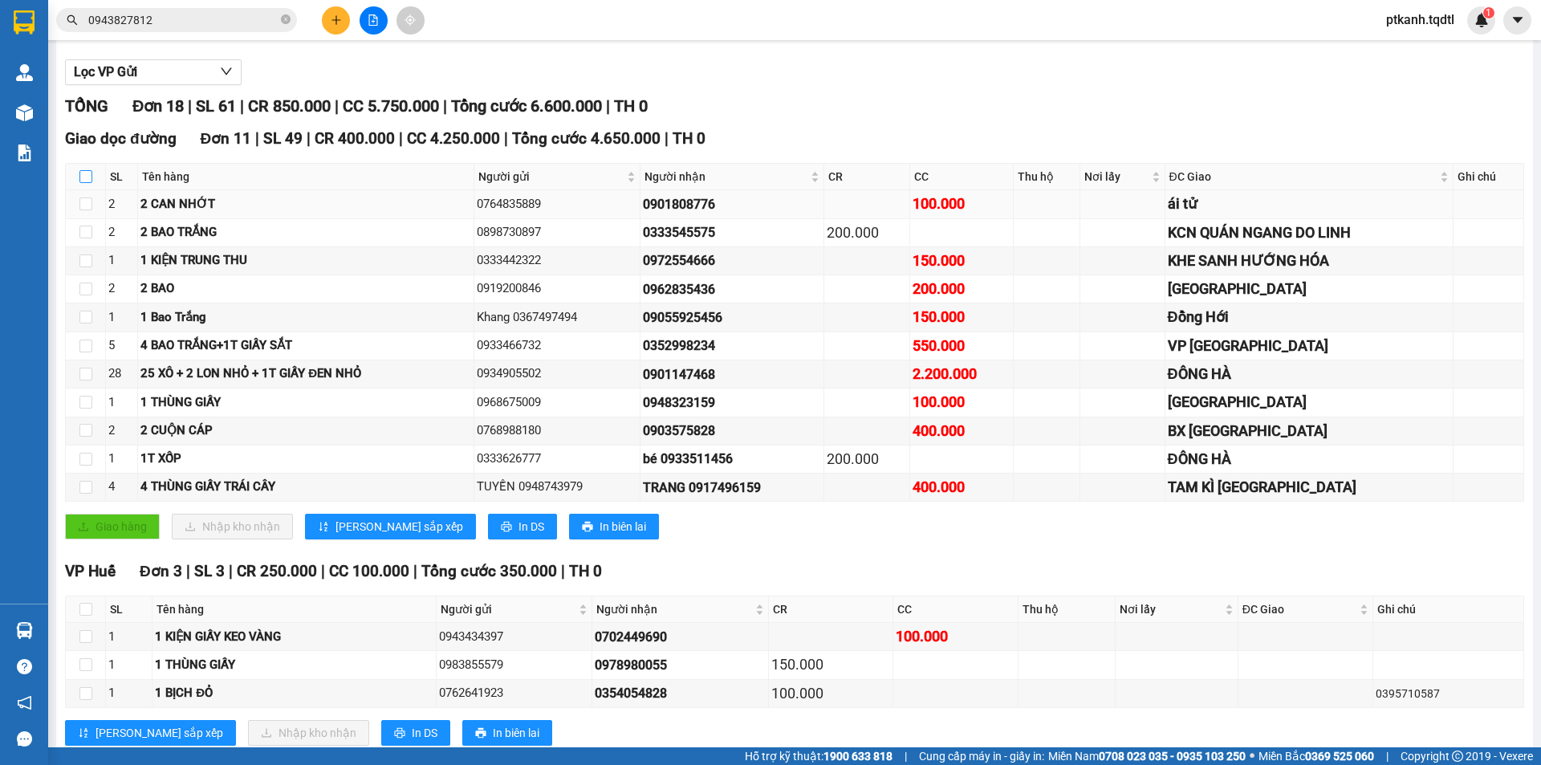
checkbox input "true"
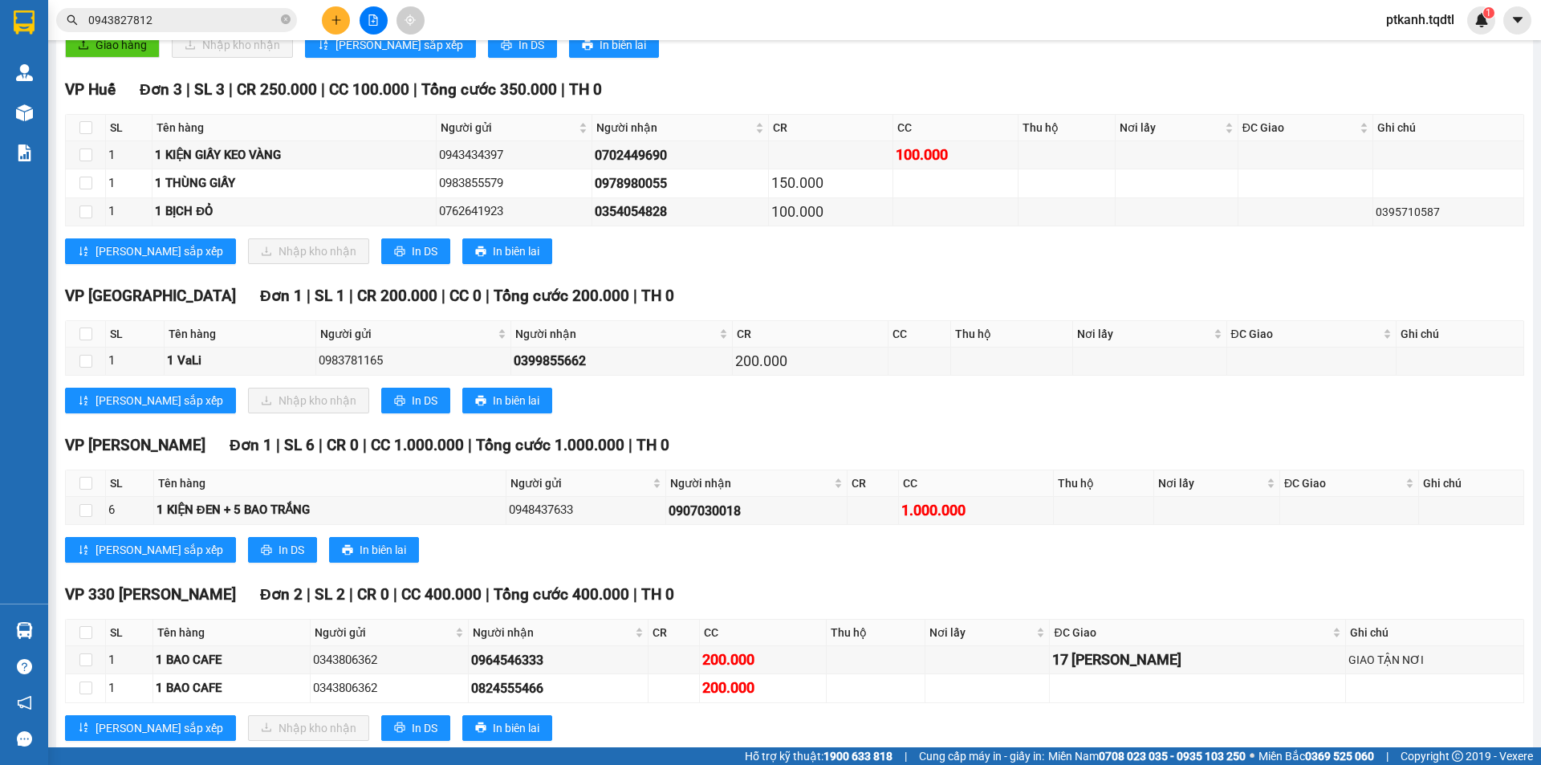
scroll to position [681, 0]
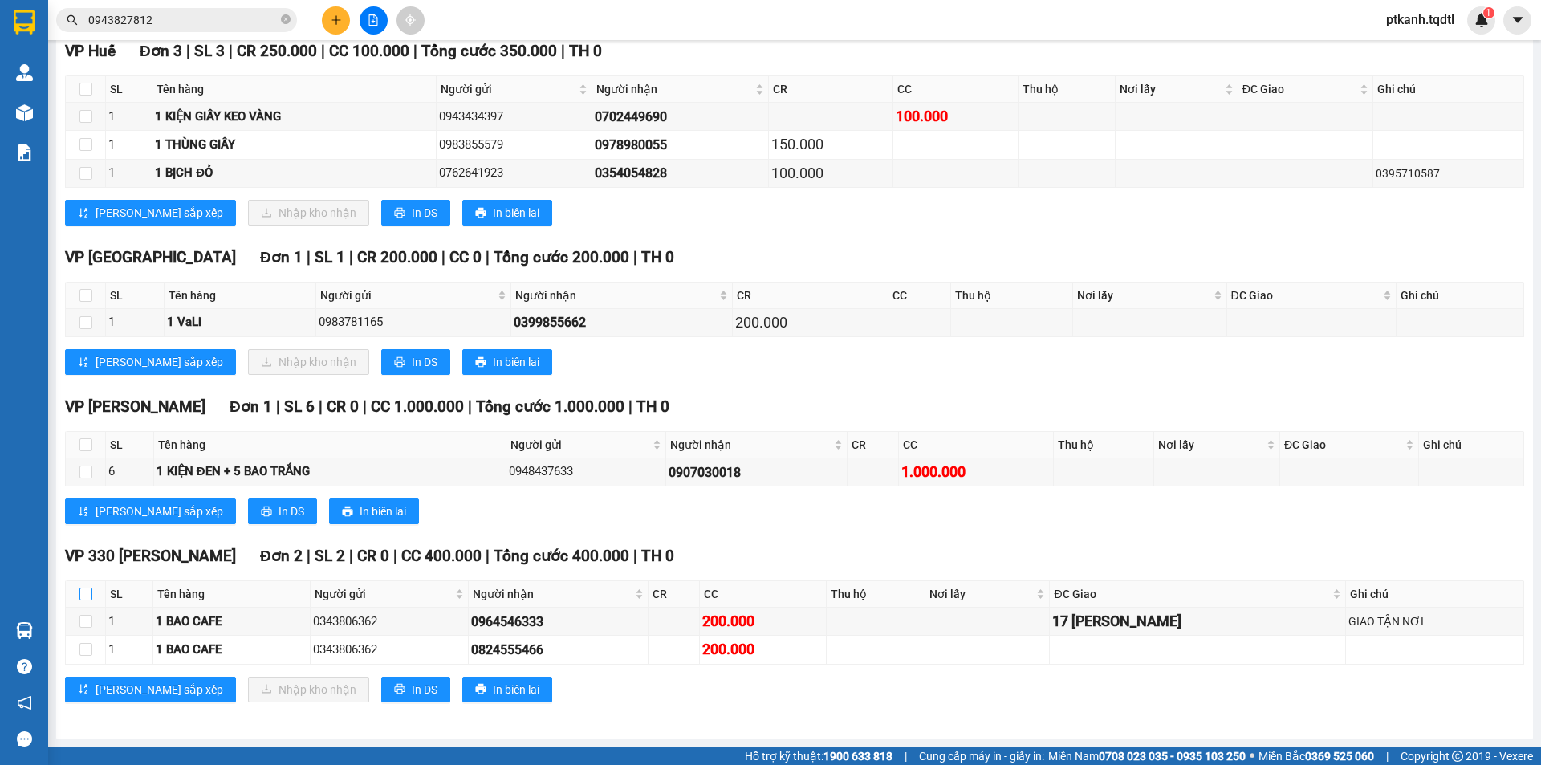
click at [87, 597] on input "checkbox" at bounding box center [85, 593] width 13 height 13
checkbox input "true"
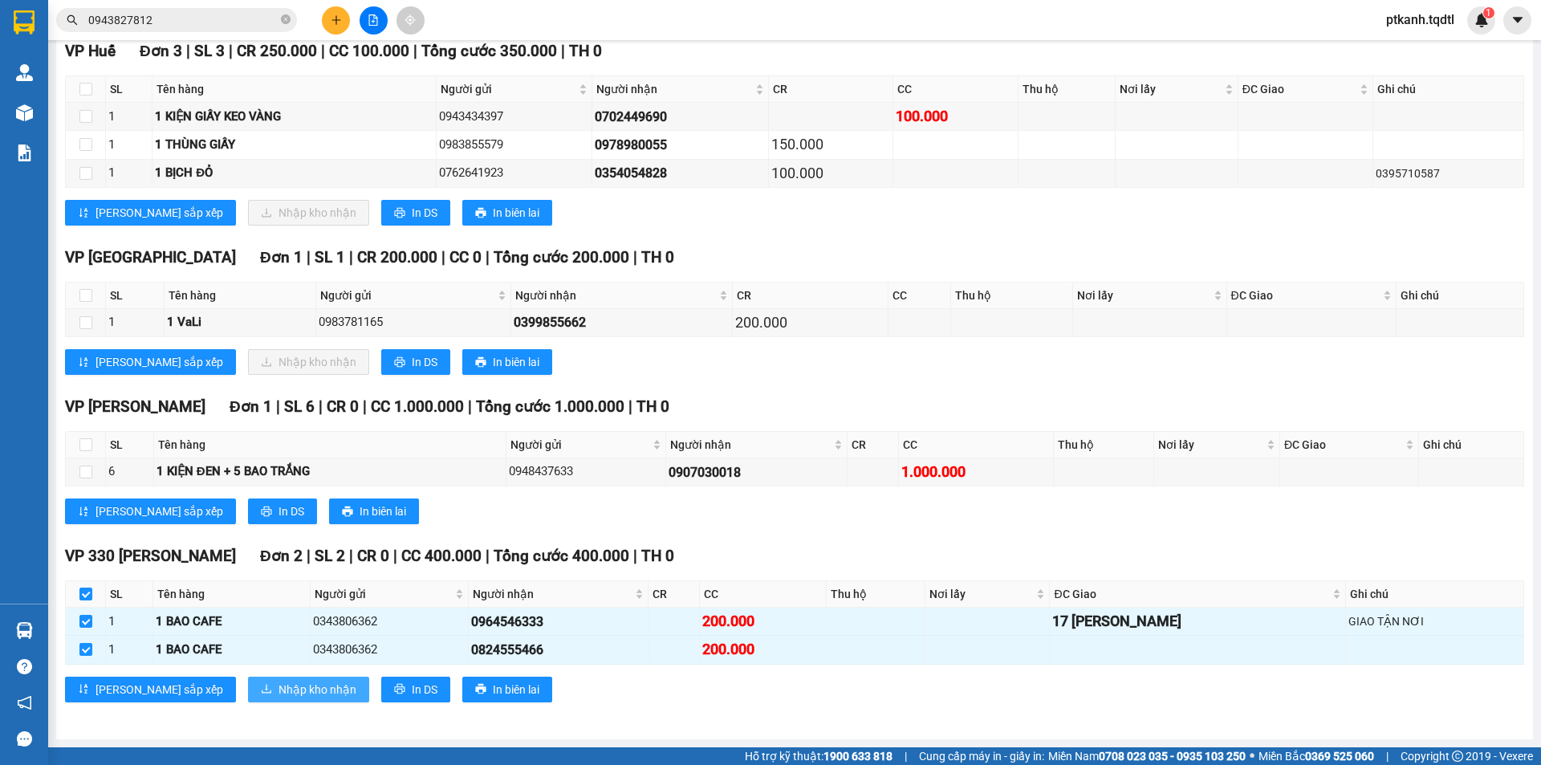
click at [278, 687] on span "Nhập kho nhận" at bounding box center [317, 690] width 78 height 18
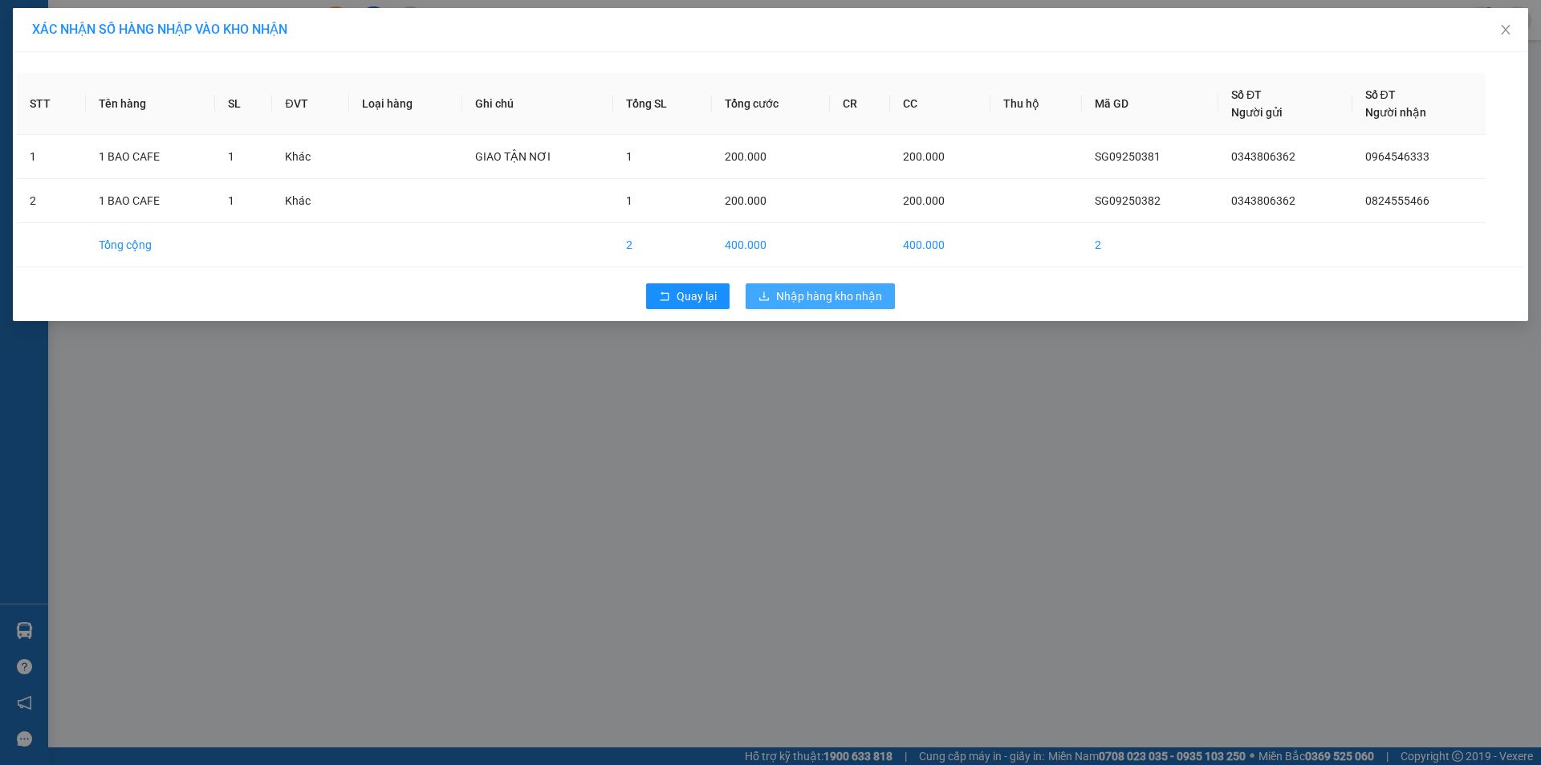
click at [796, 303] on span "Nhập hàng kho nhận" at bounding box center [829, 296] width 106 height 18
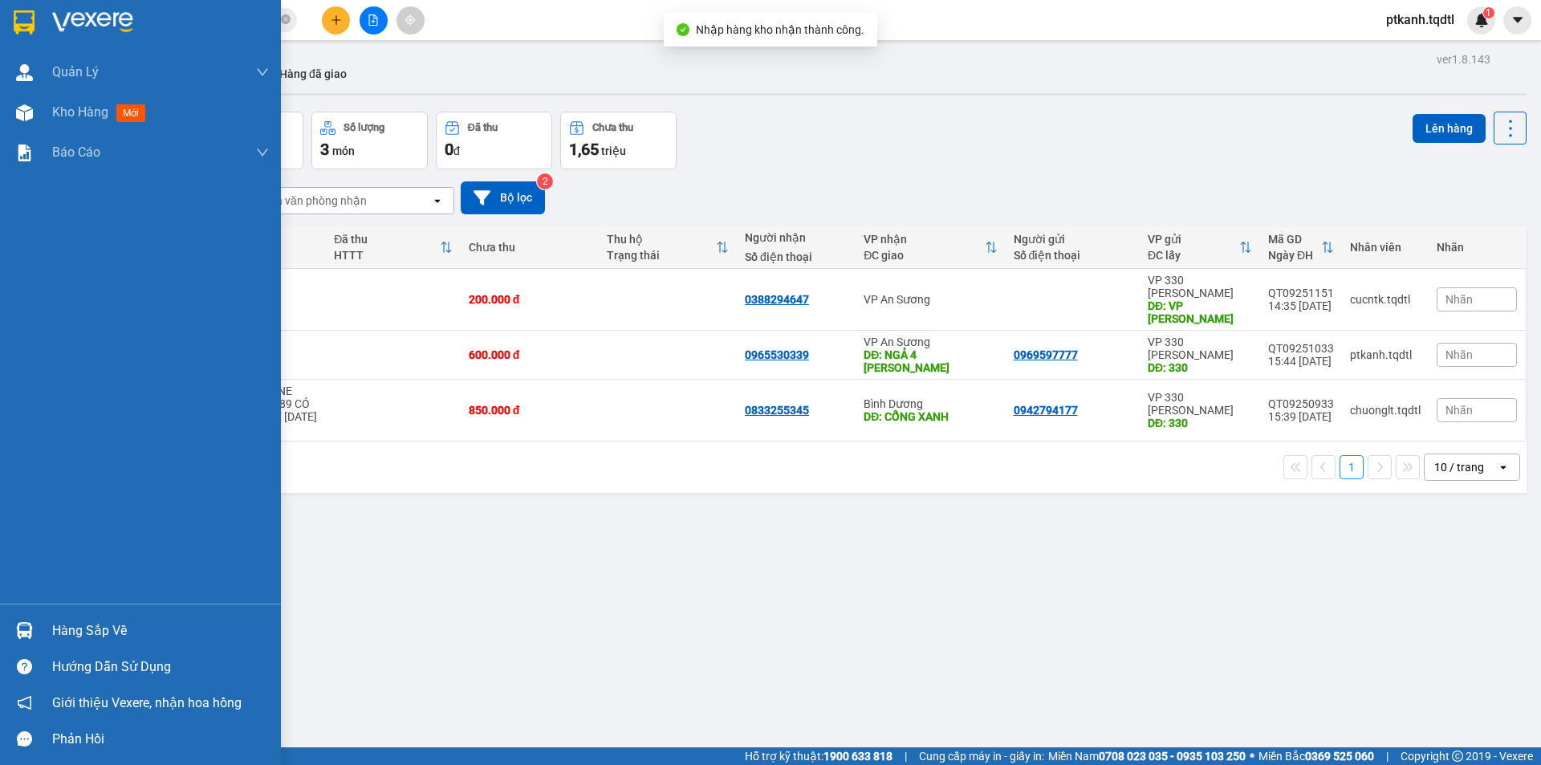
click at [23, 626] on img at bounding box center [24, 630] width 17 height 17
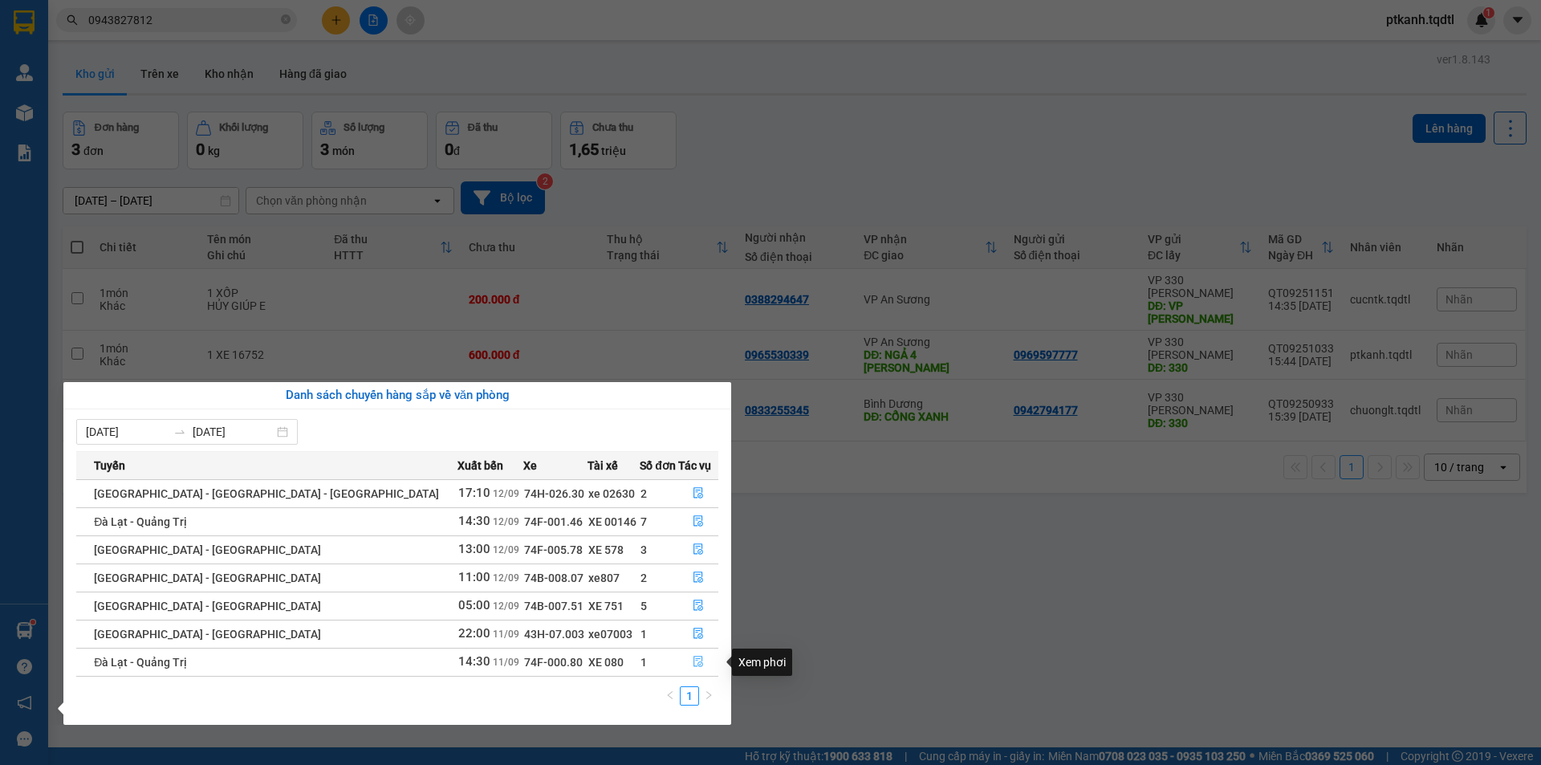
click at [693, 661] on icon "file-done" at bounding box center [698, 661] width 11 height 11
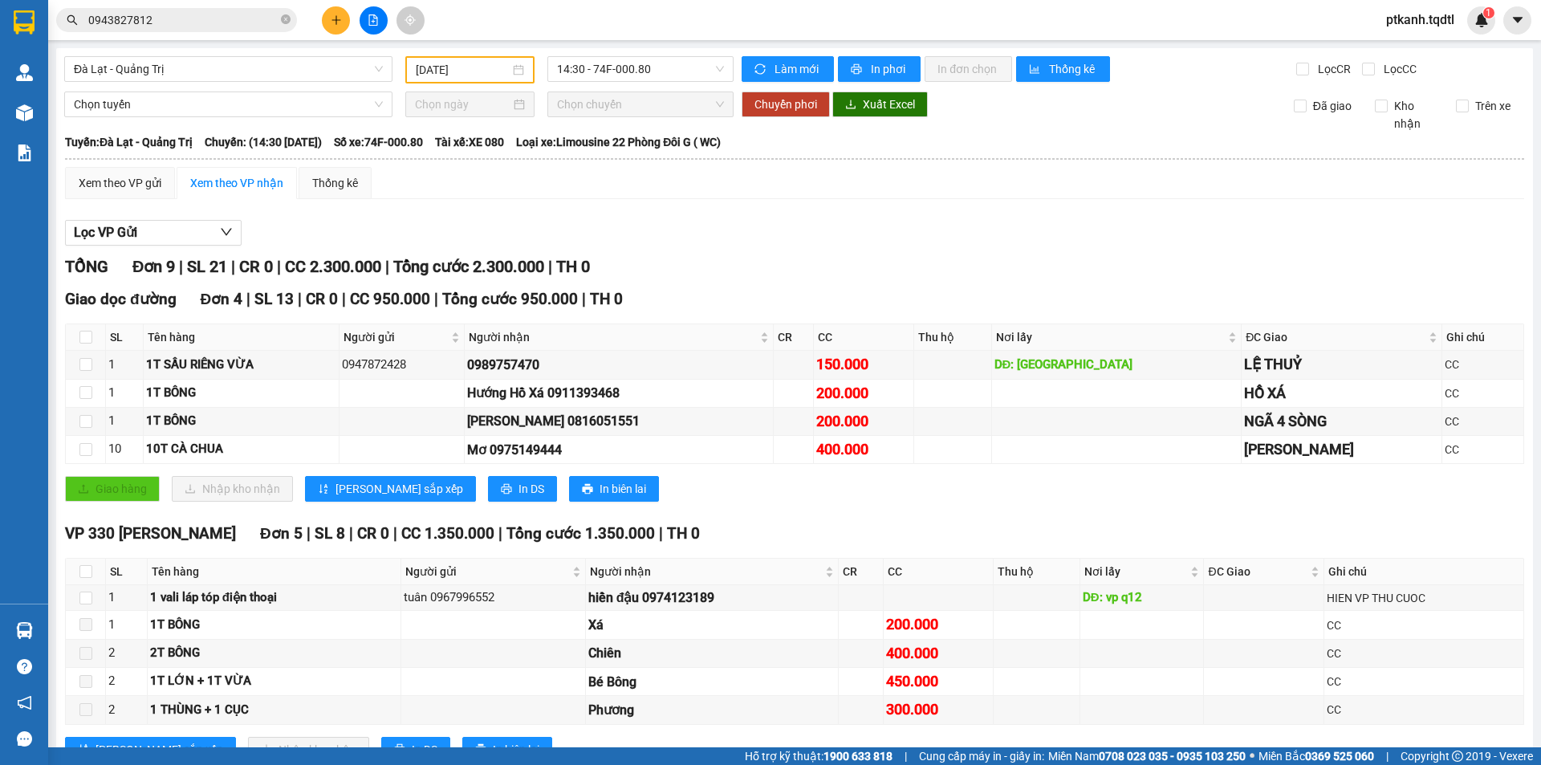
scroll to position [60, 0]
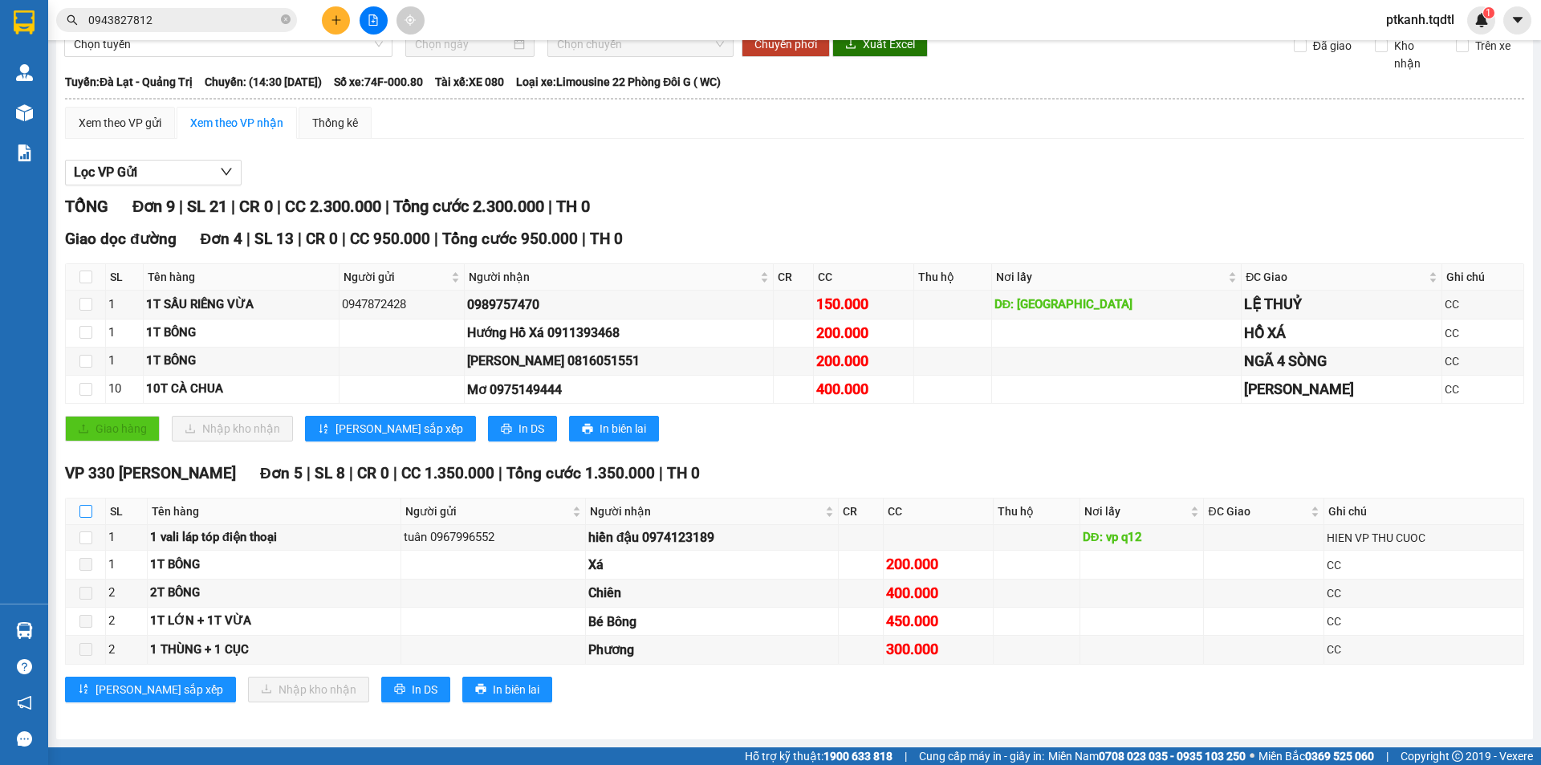
click at [85, 514] on input "checkbox" at bounding box center [85, 511] width 13 height 13
checkbox input "true"
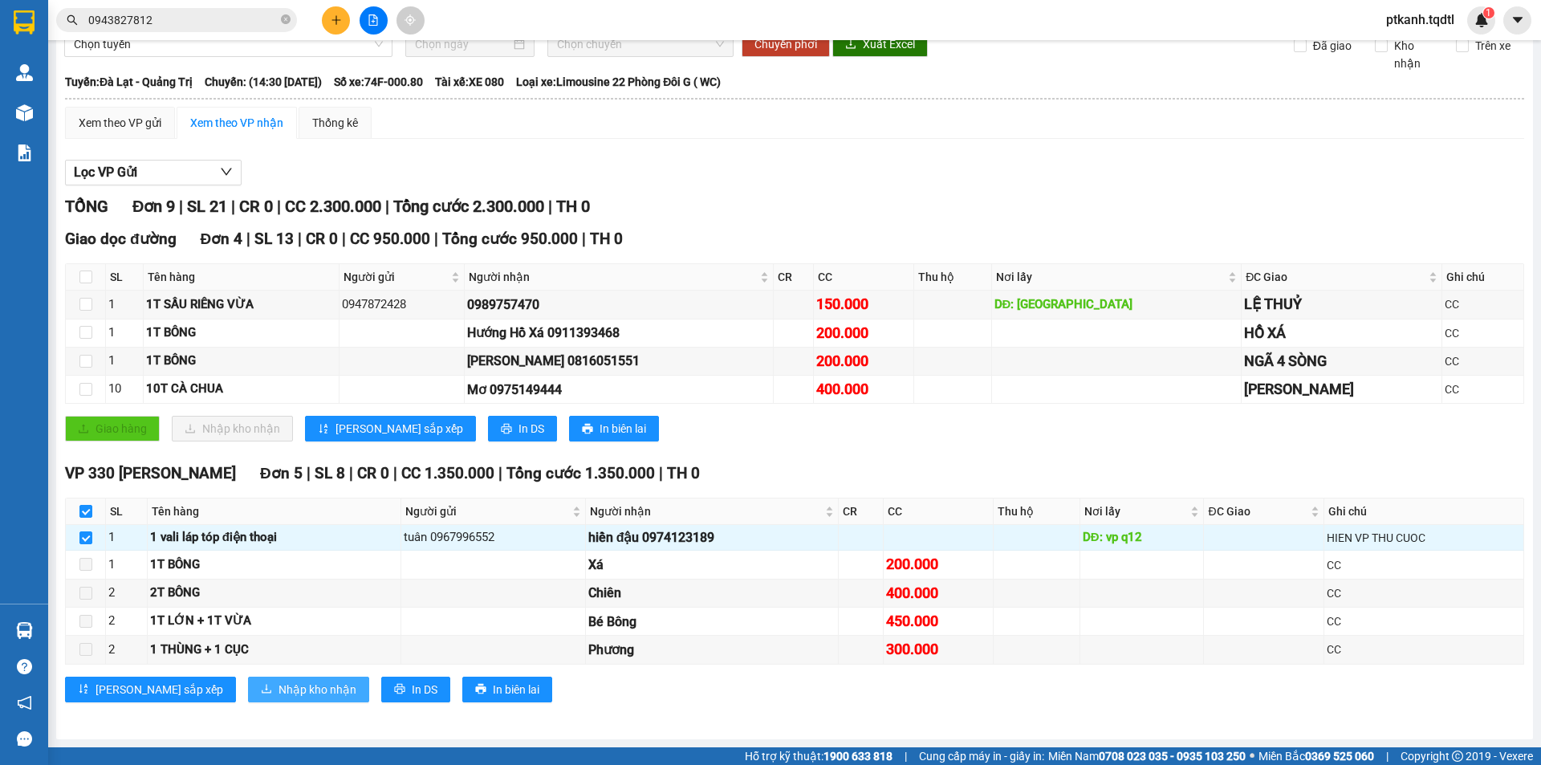
click at [278, 694] on span "Nhập kho nhận" at bounding box center [317, 690] width 78 height 18
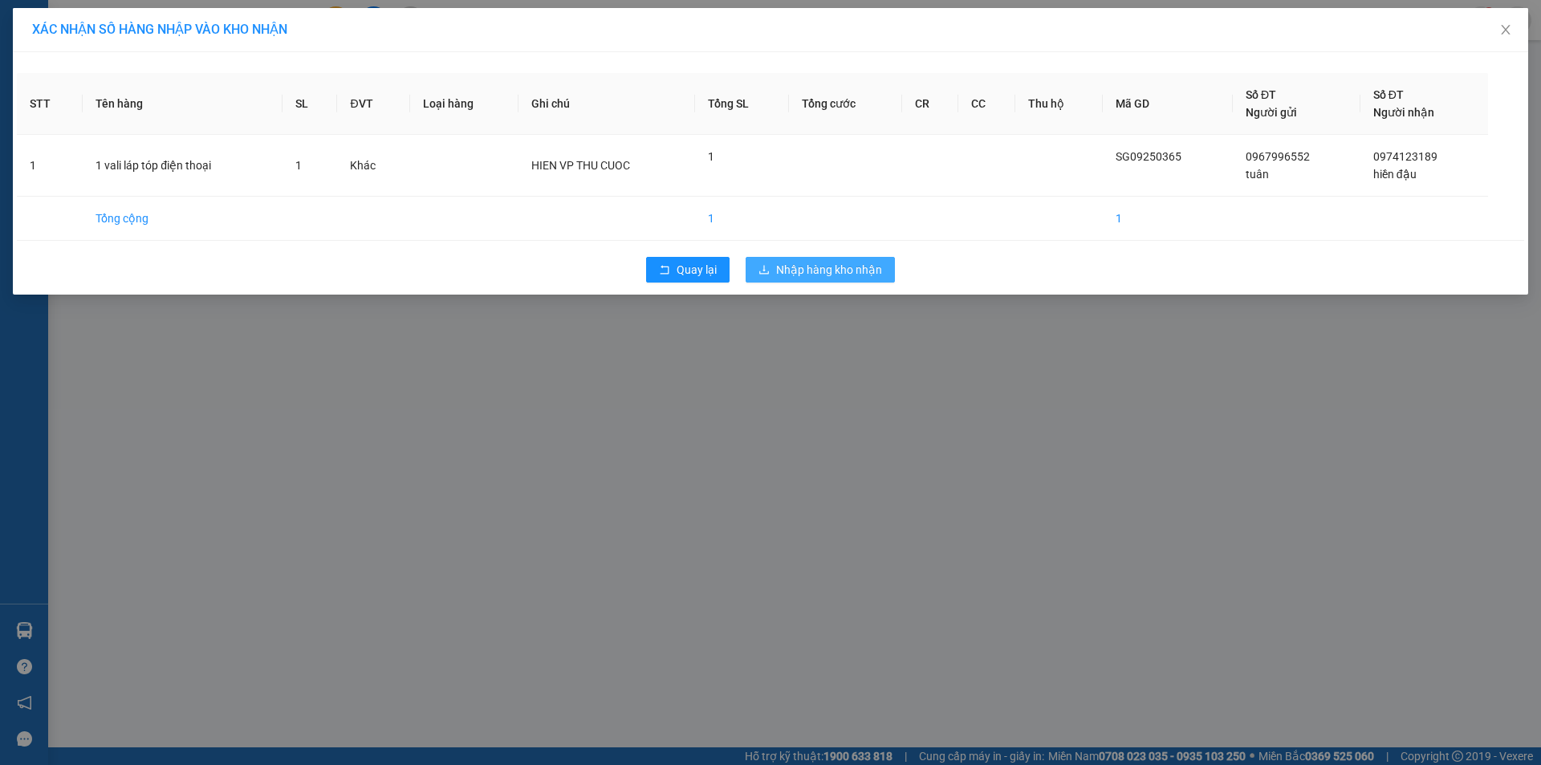
click at [819, 269] on span "Nhập hàng kho nhận" at bounding box center [829, 270] width 106 height 18
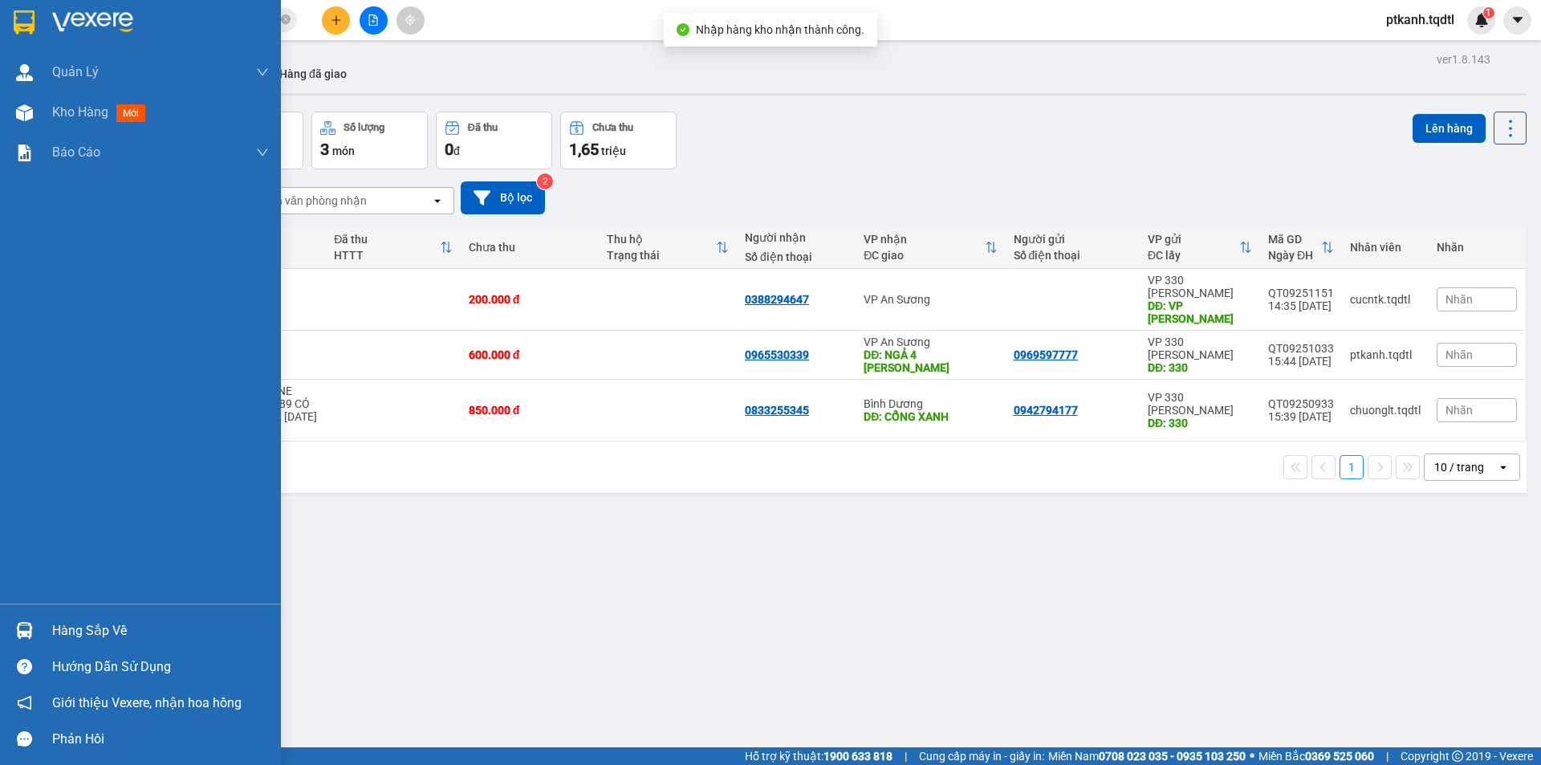
click at [30, 626] on img at bounding box center [24, 630] width 17 height 17
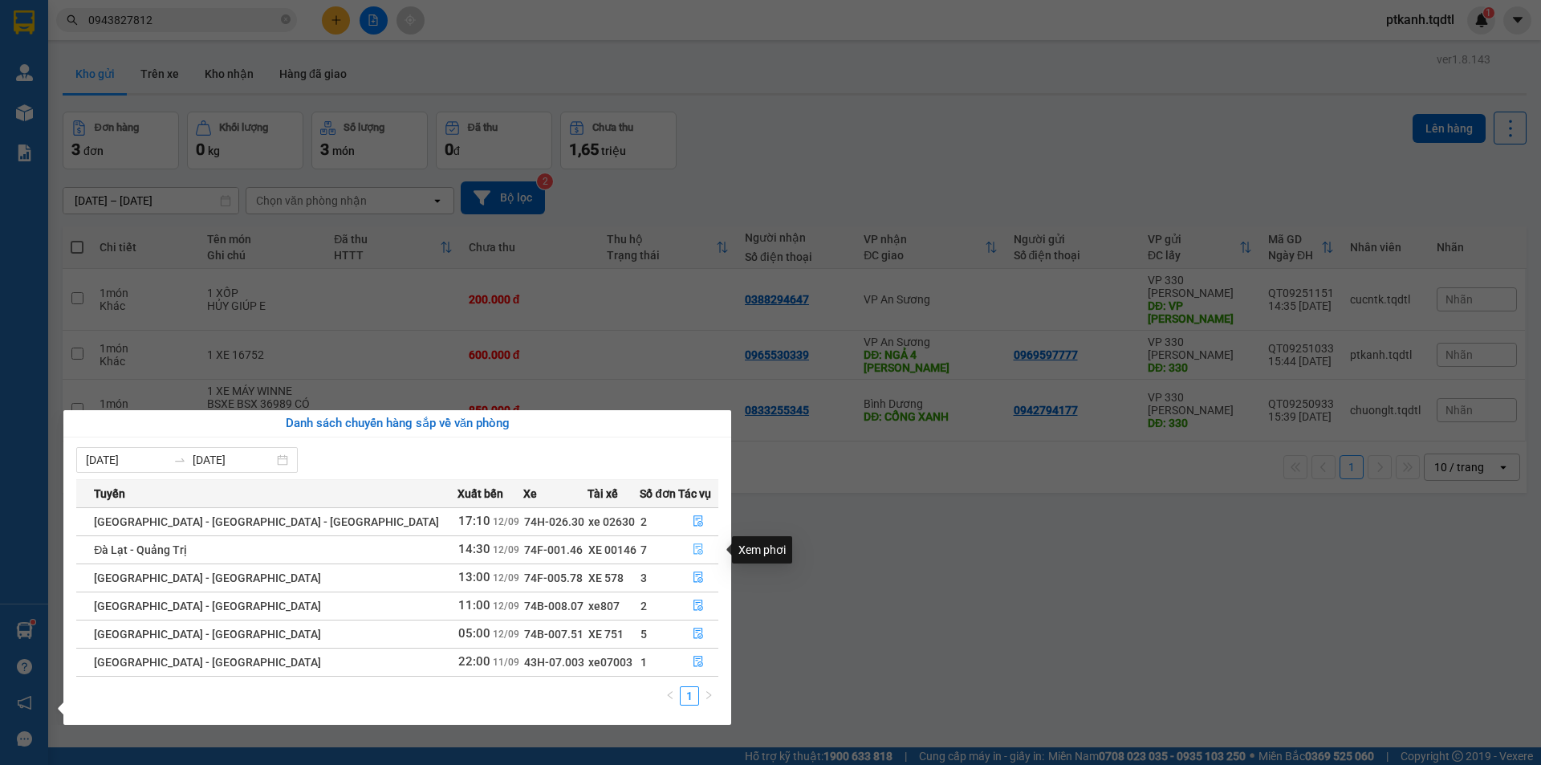
click at [693, 551] on icon "file-done" at bounding box center [698, 549] width 10 height 11
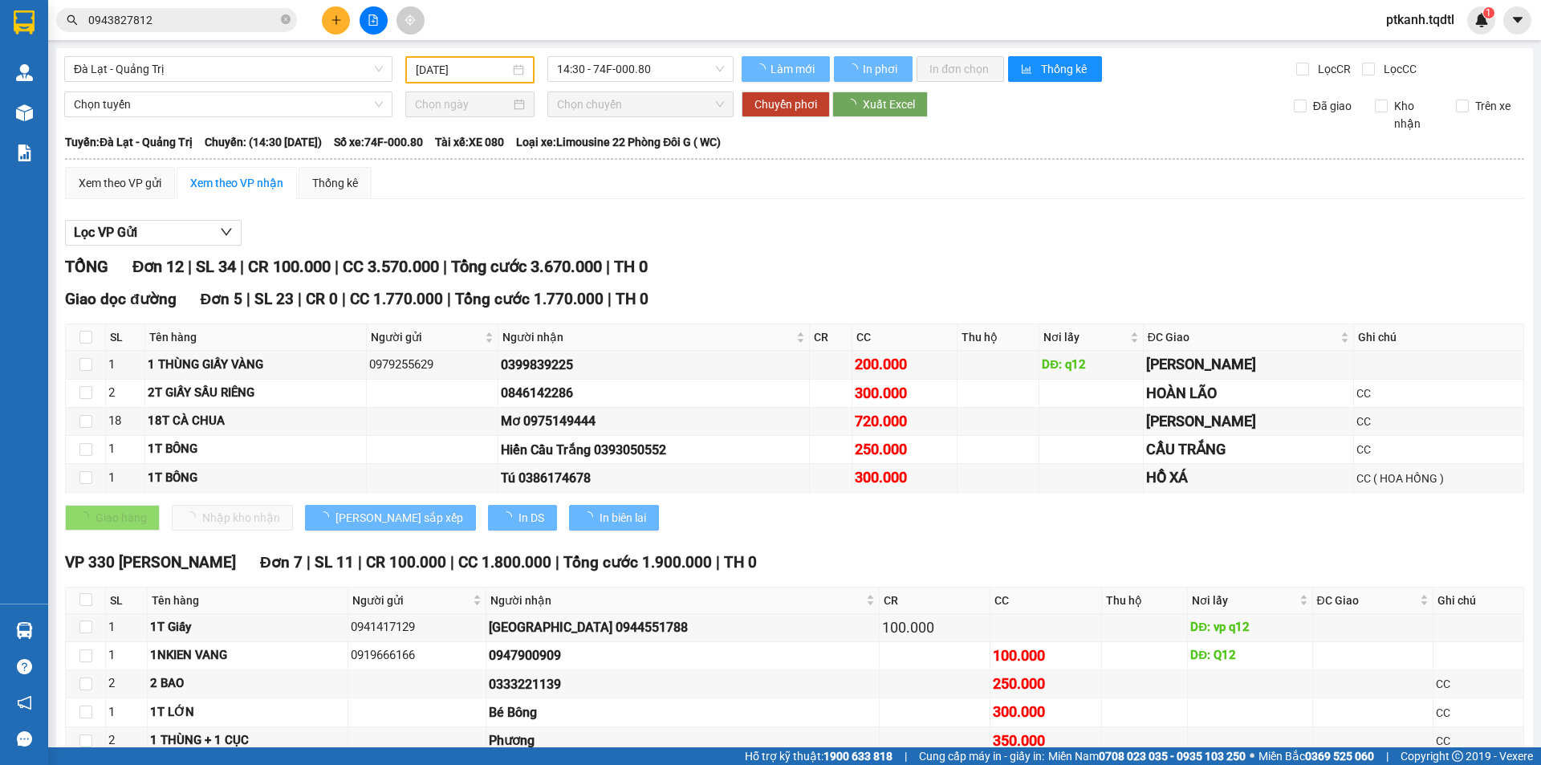
type input "[DATE]"
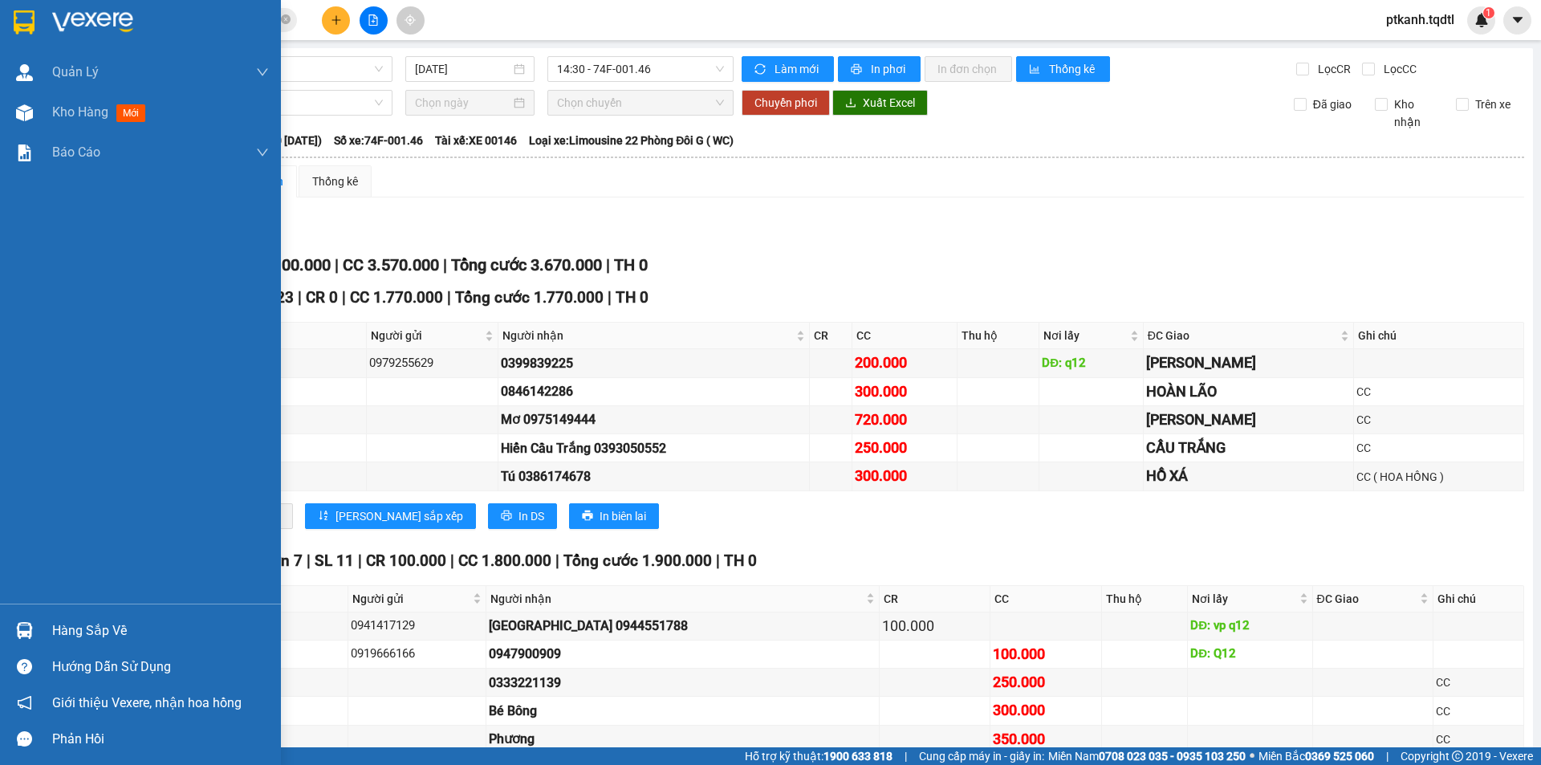
click at [20, 630] on img at bounding box center [24, 630] width 17 height 17
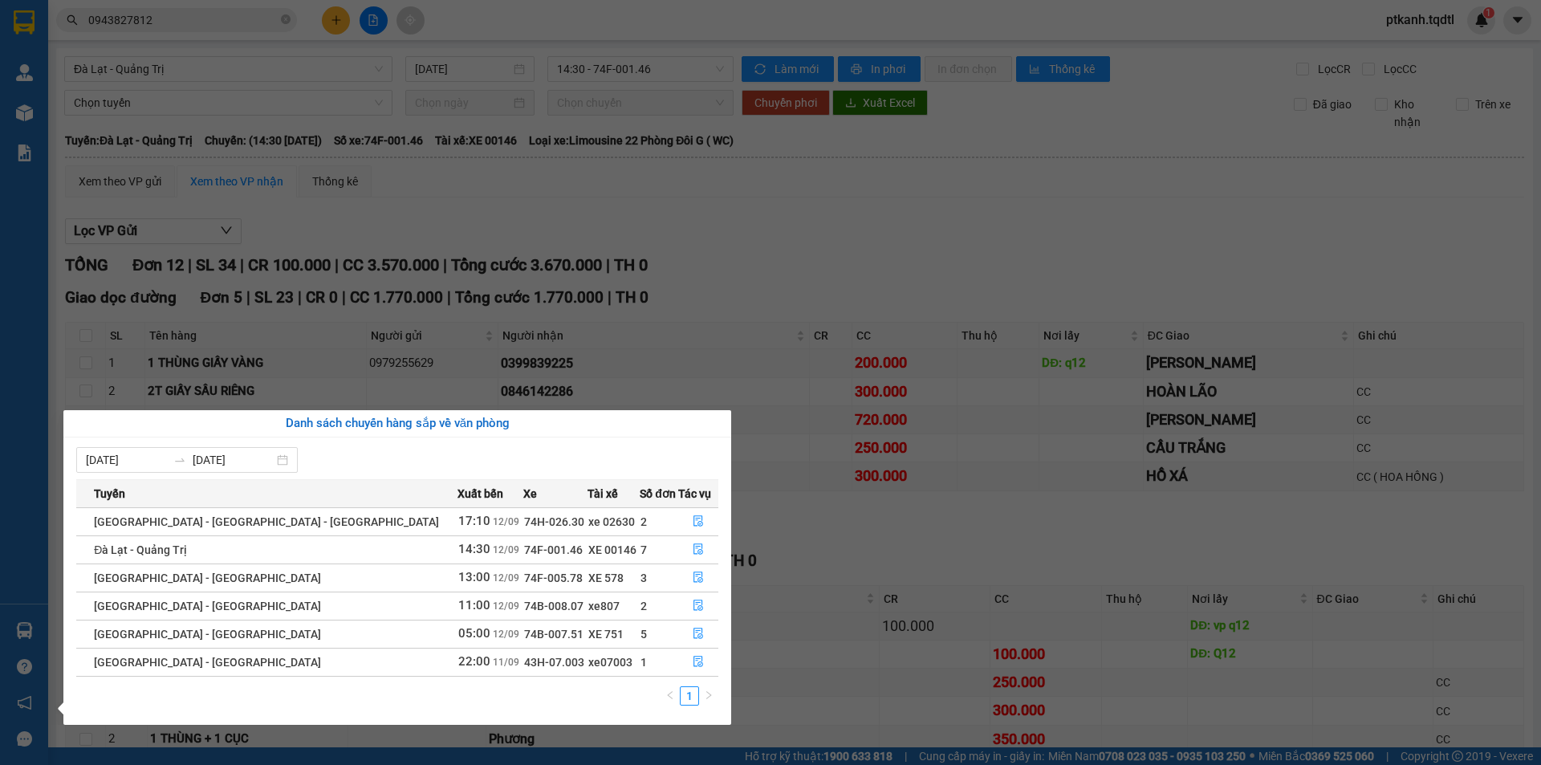
click at [831, 226] on section "Kết quả tìm kiếm ( 0 ) Bộ lọc No Data 0943827812 ptkanh.tqdtl 1 Quản [PERSON_NA…" at bounding box center [770, 382] width 1541 height 765
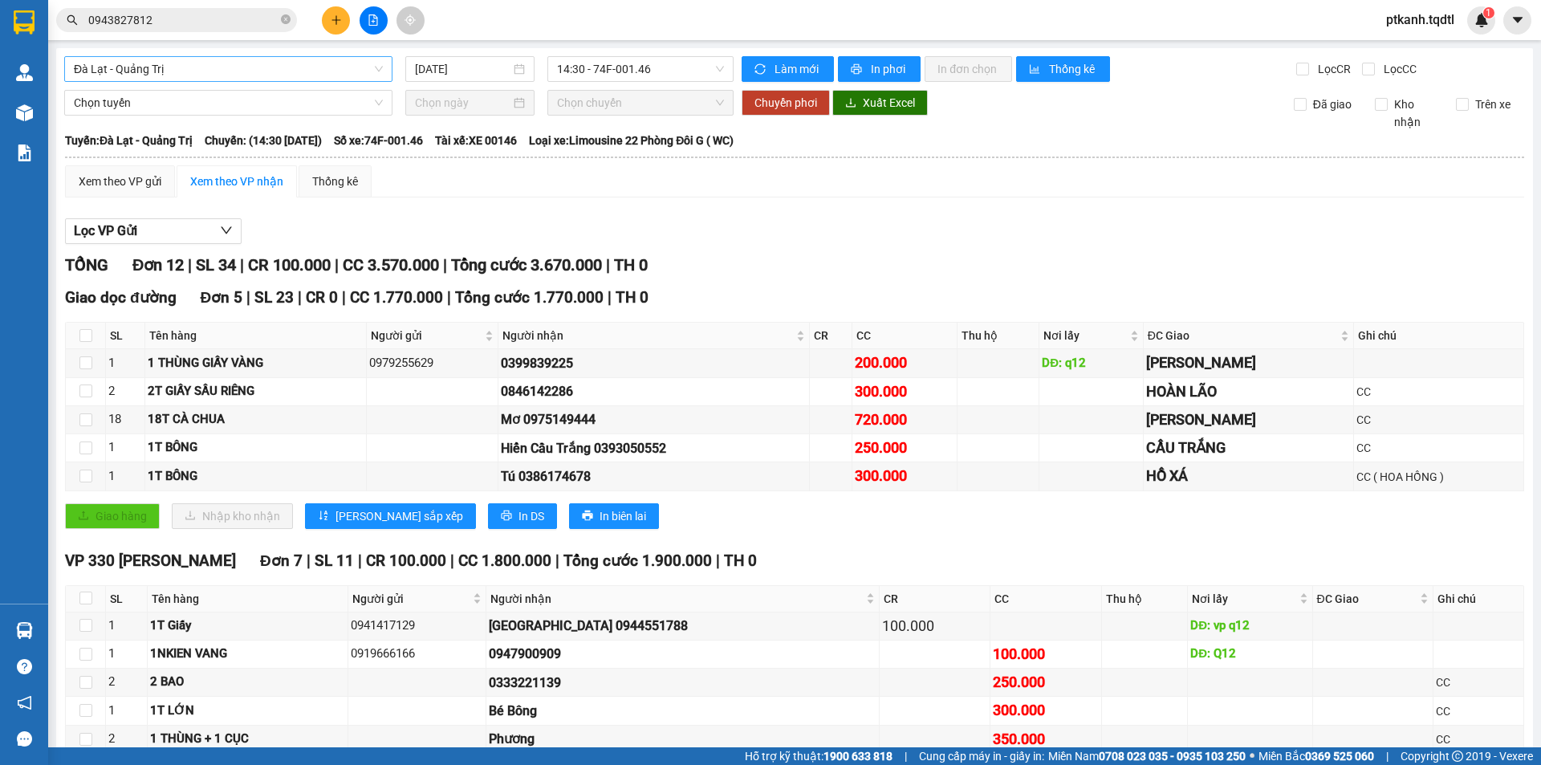
click at [376, 66] on span "Đà Lạt - Quảng Trị" at bounding box center [228, 69] width 309 height 24
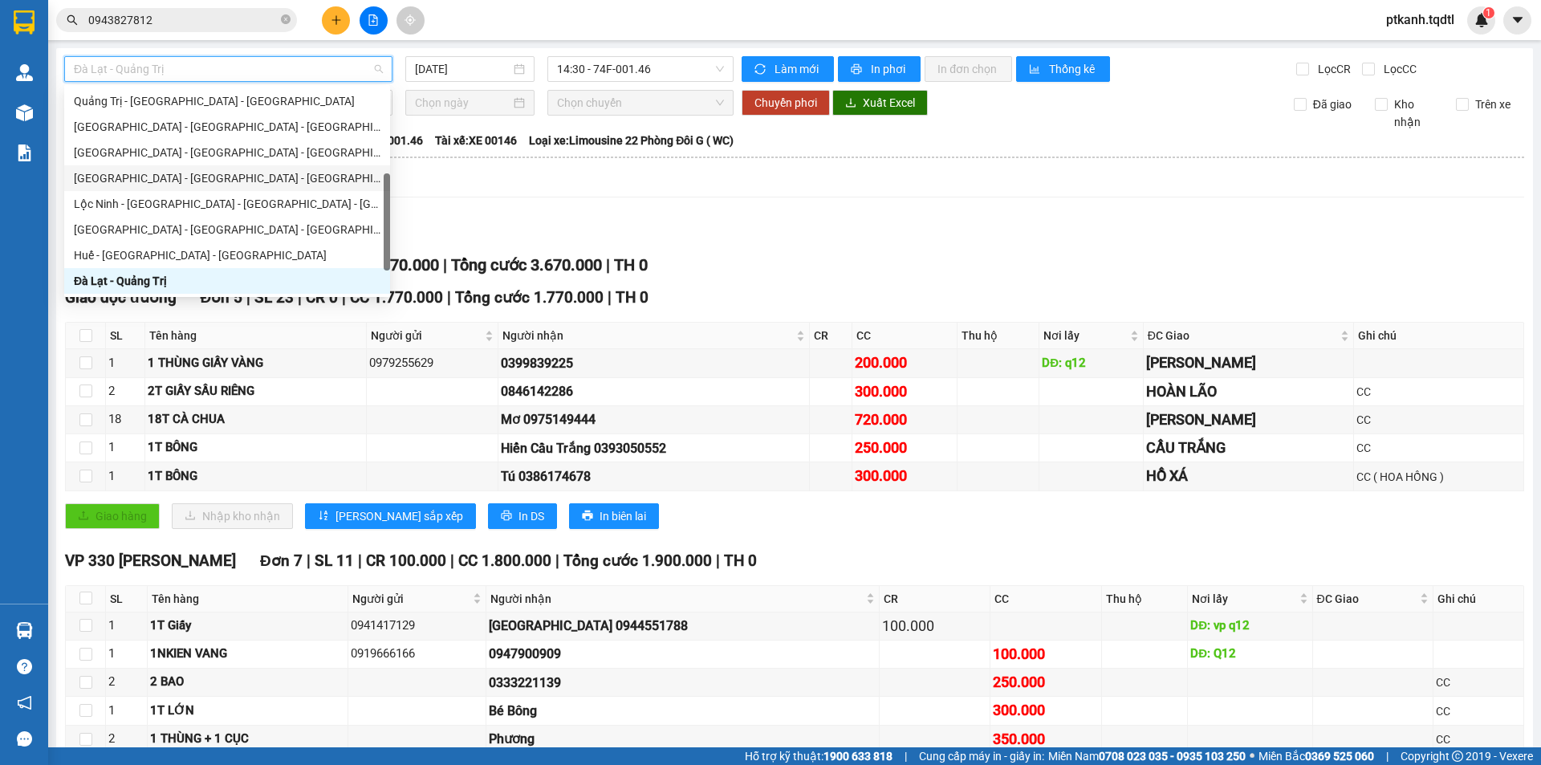
scroll to position [96, 0]
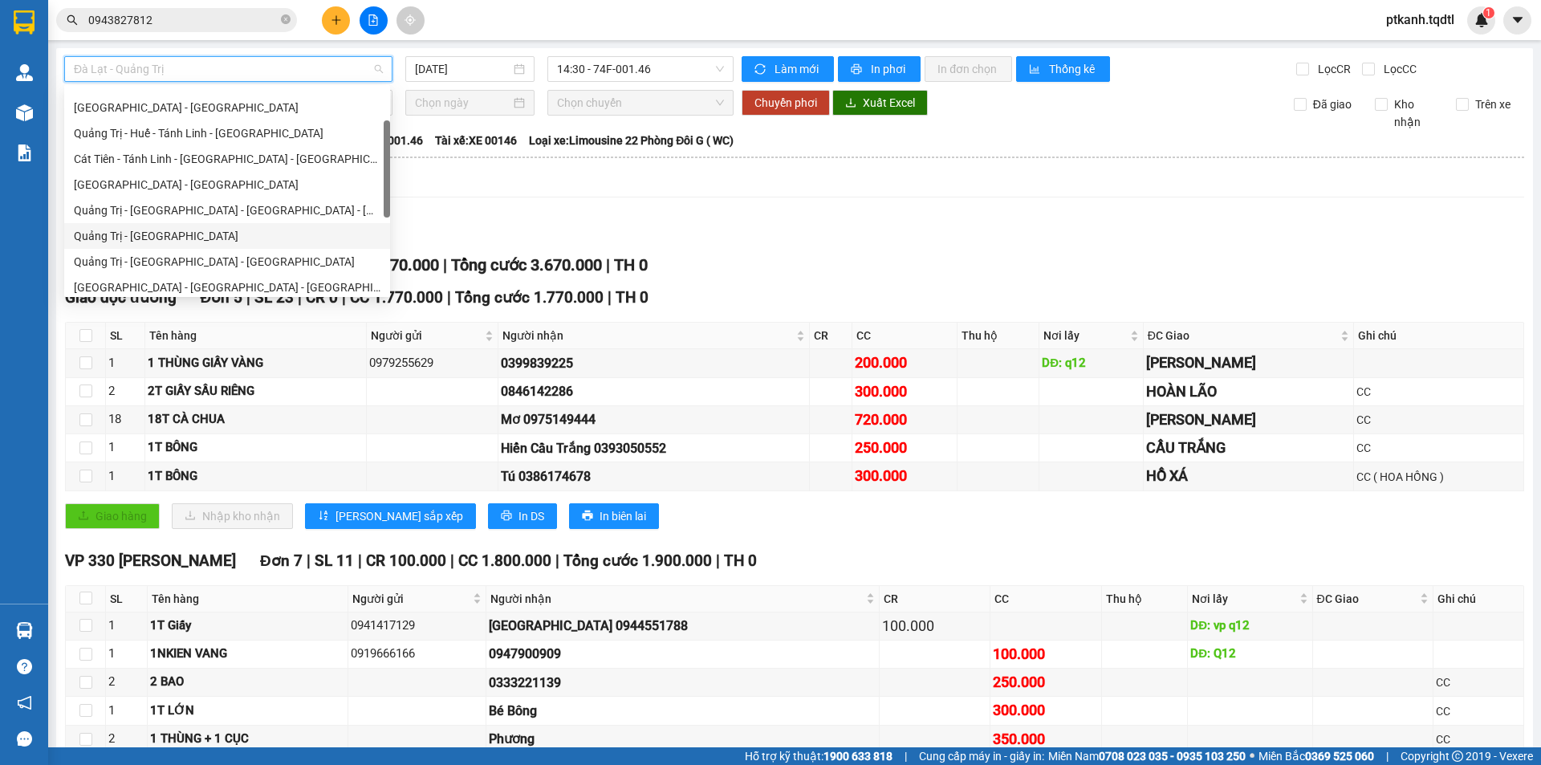
click at [226, 231] on div "Quảng Trị - [GEOGRAPHIC_DATA]" at bounding box center [227, 236] width 307 height 18
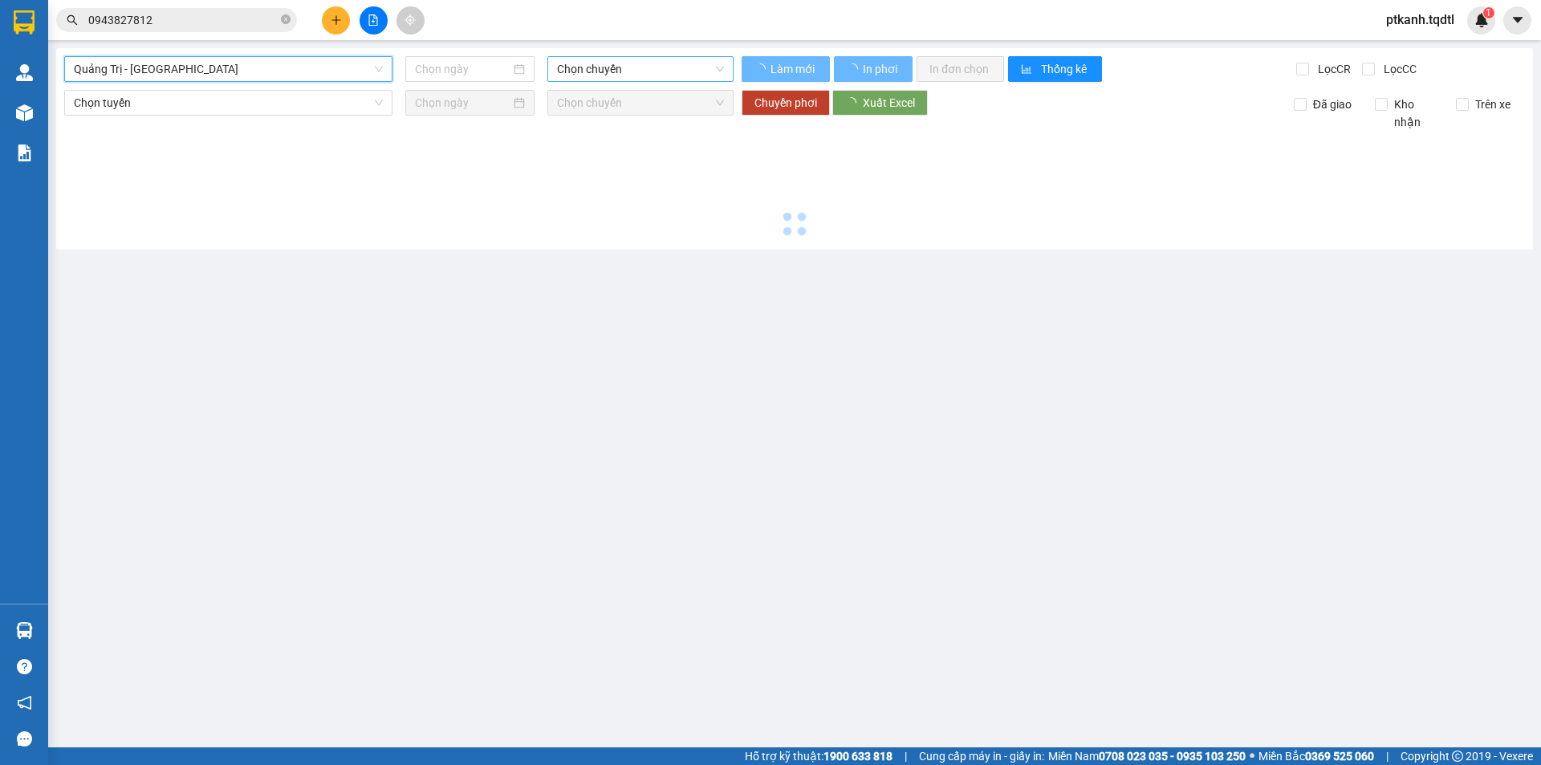
type input "[DATE]"
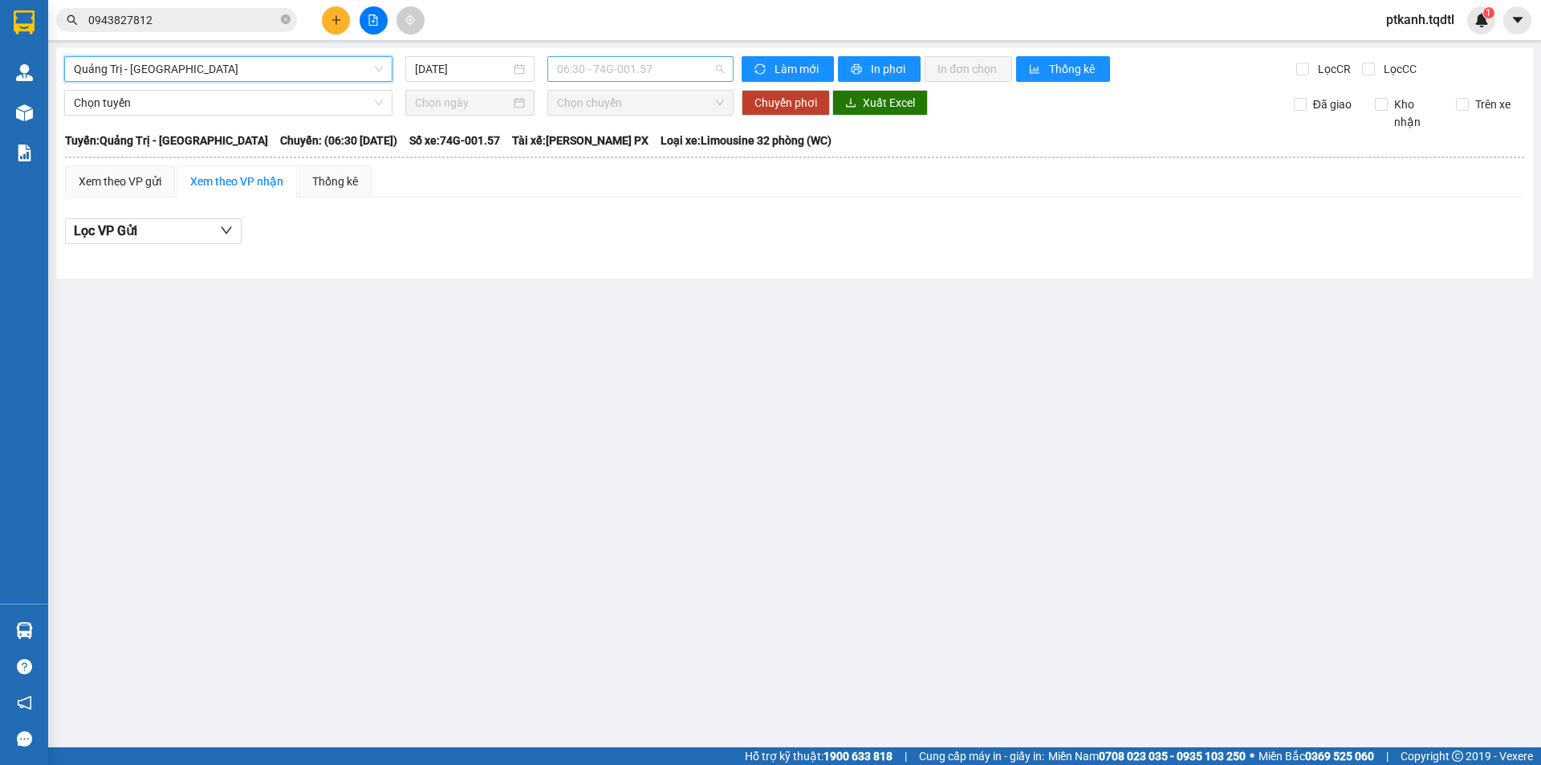
click at [684, 67] on span "06:30 - 74G-001.57" at bounding box center [640, 69] width 167 height 24
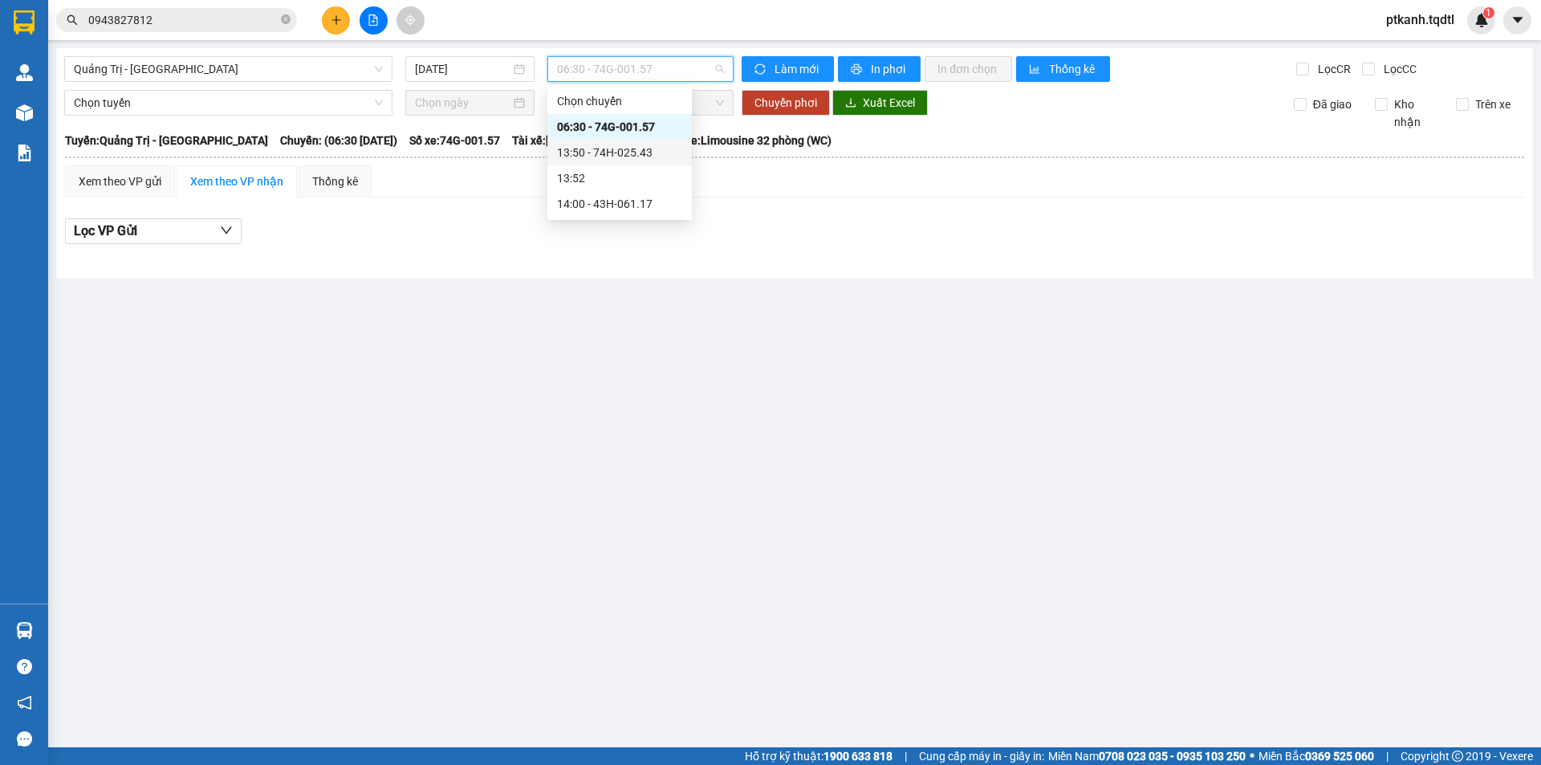
click at [640, 154] on div "13:50 - 74H-025.43" at bounding box center [619, 153] width 125 height 18
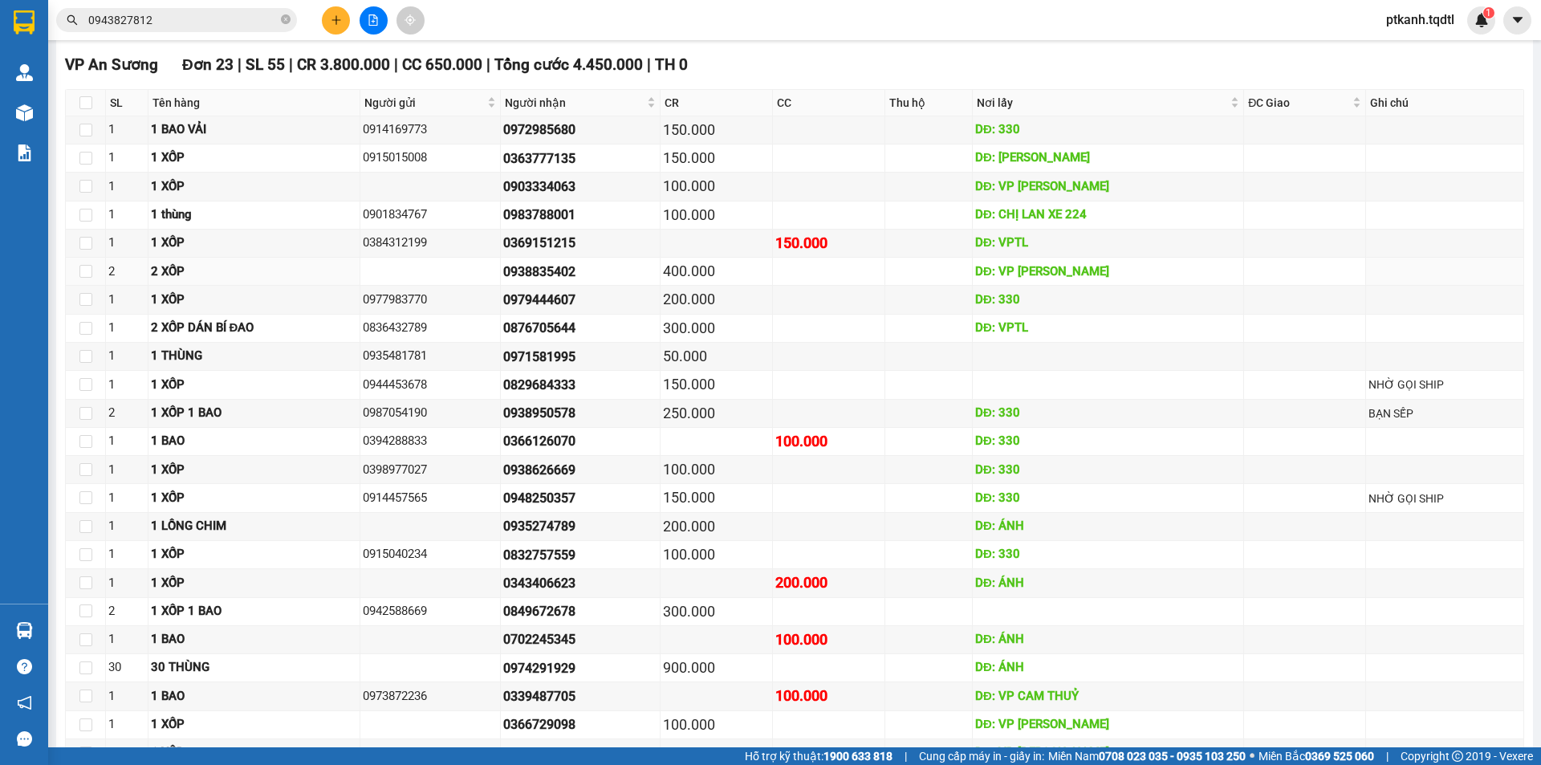
scroll to position [803, 0]
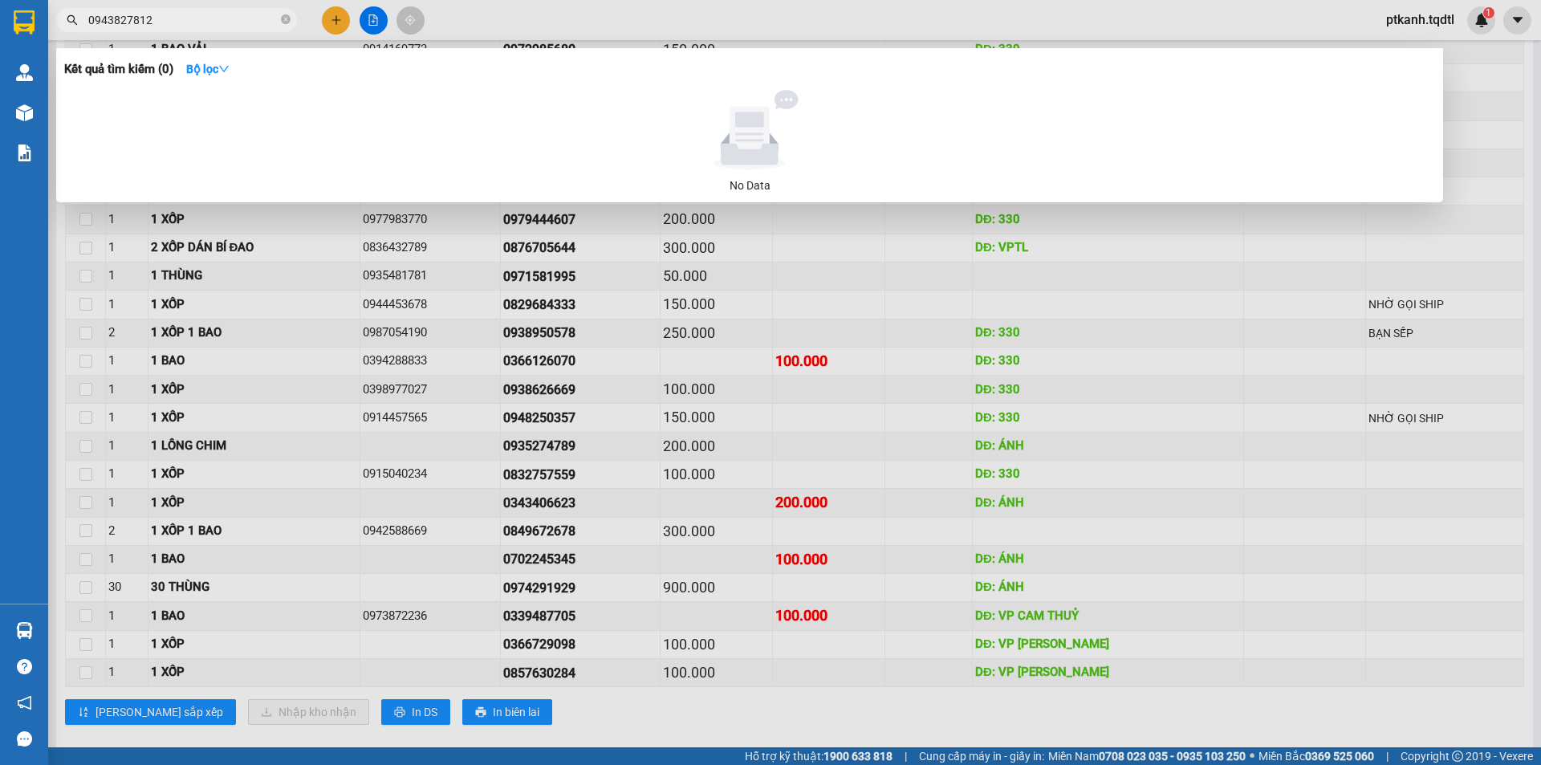
click at [217, 14] on input "0943827812" at bounding box center [182, 20] width 189 height 18
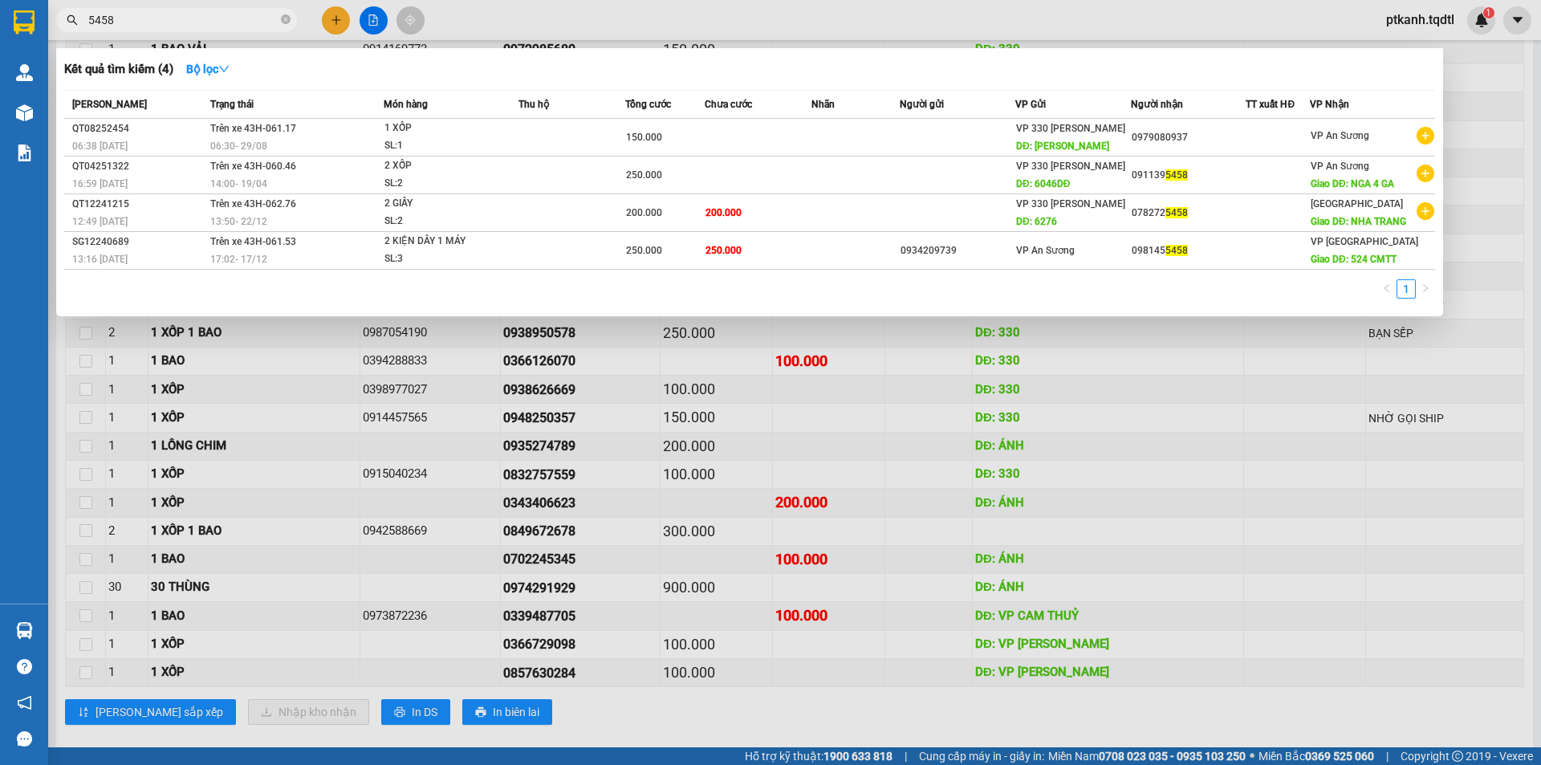
click at [182, 9] on span "5458" at bounding box center [176, 20] width 241 height 24
click at [182, 18] on input "5458" at bounding box center [182, 20] width 189 height 18
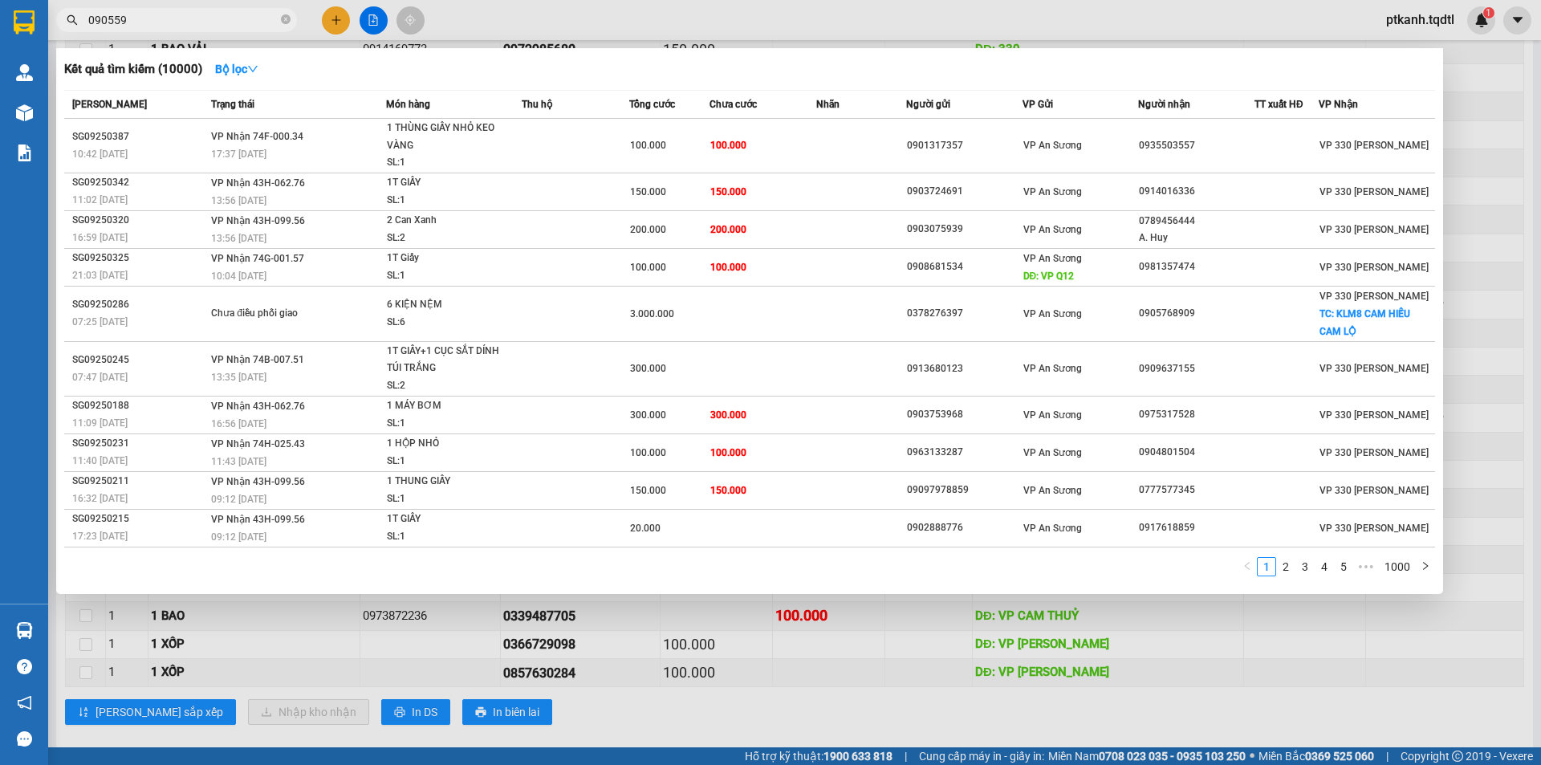
type input "0905592"
